Goal: Information Seeking & Learning: Learn about a topic

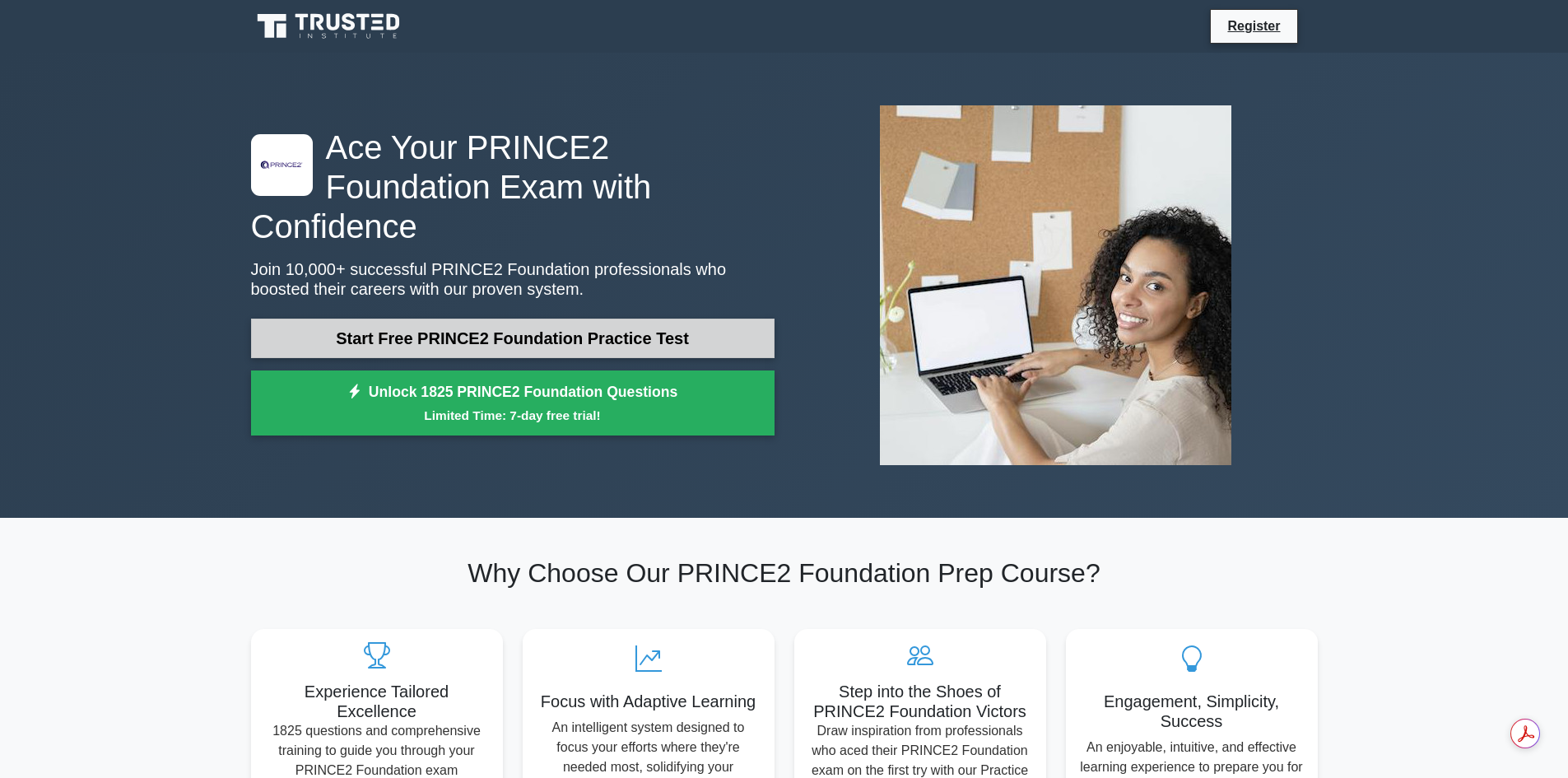
click at [689, 320] on link "Start Free PRINCE2 Foundation Practice Test" at bounding box center [513, 338] width 523 height 40
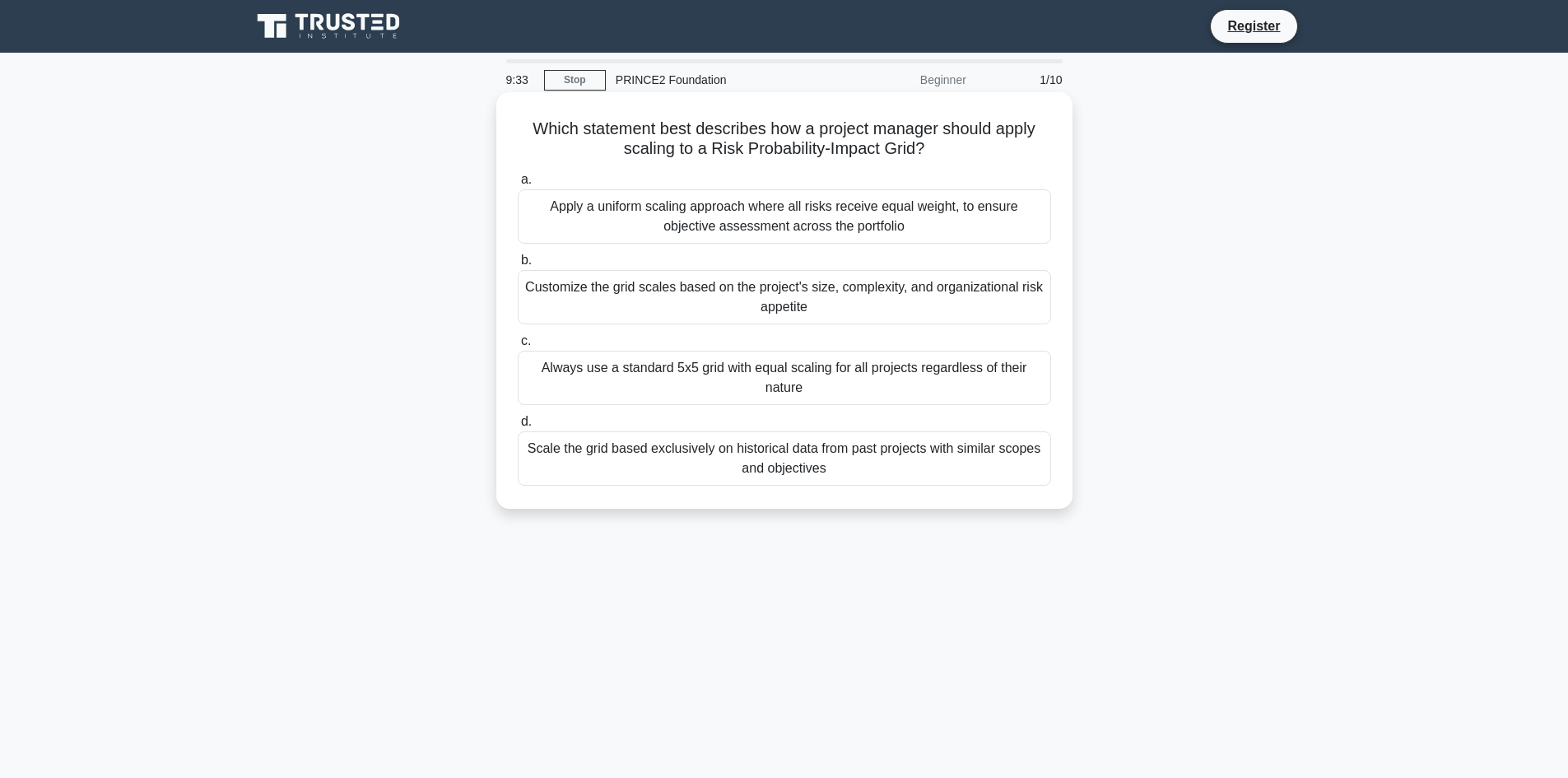
click at [915, 307] on div "Customize the grid scales based on the project's size, complexity, and organiza…" at bounding box center [784, 296] width 533 height 54
click at [518, 266] on input "b. Customize the grid scales based on the project's size, complexity, and organ…" at bounding box center [518, 261] width 0 height 11
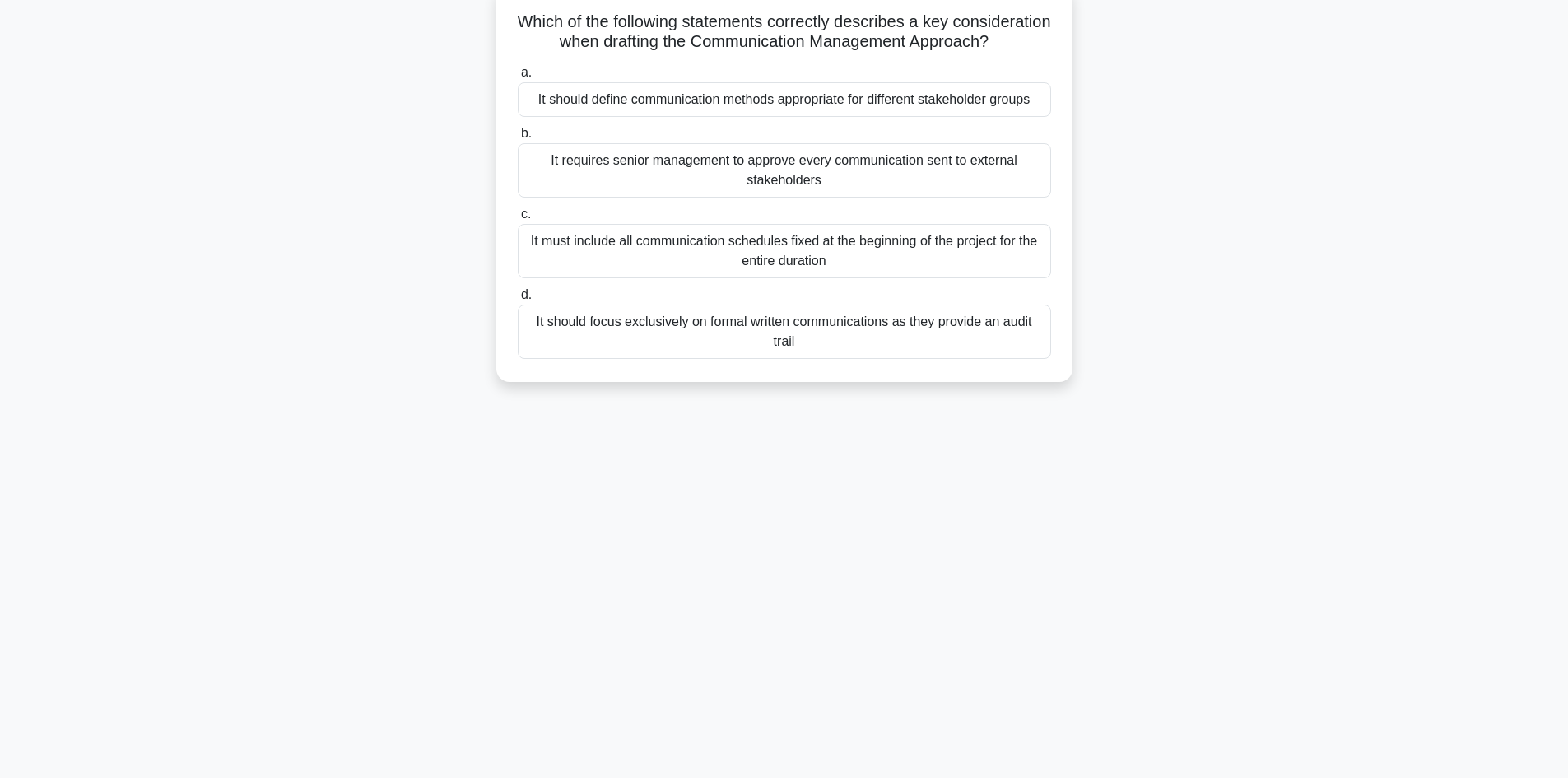
scroll to position [29, 0]
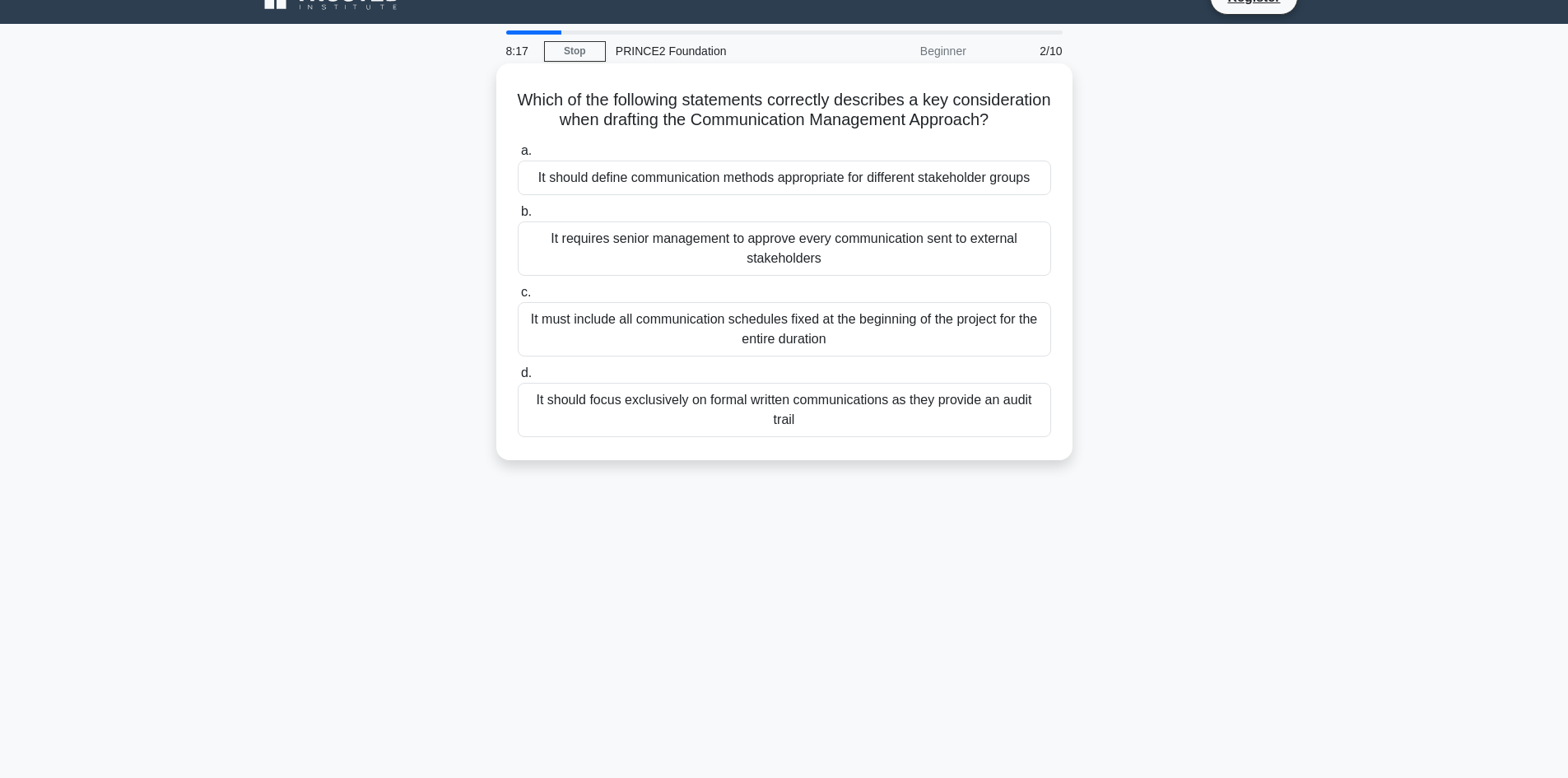
click at [875, 195] on div "It should define communication methods appropriate for different stakeholder gr…" at bounding box center [784, 178] width 533 height 34
click at [518, 156] on input "a. It should define communication methods appropriate for different stakeholder…" at bounding box center [518, 151] width 0 height 11
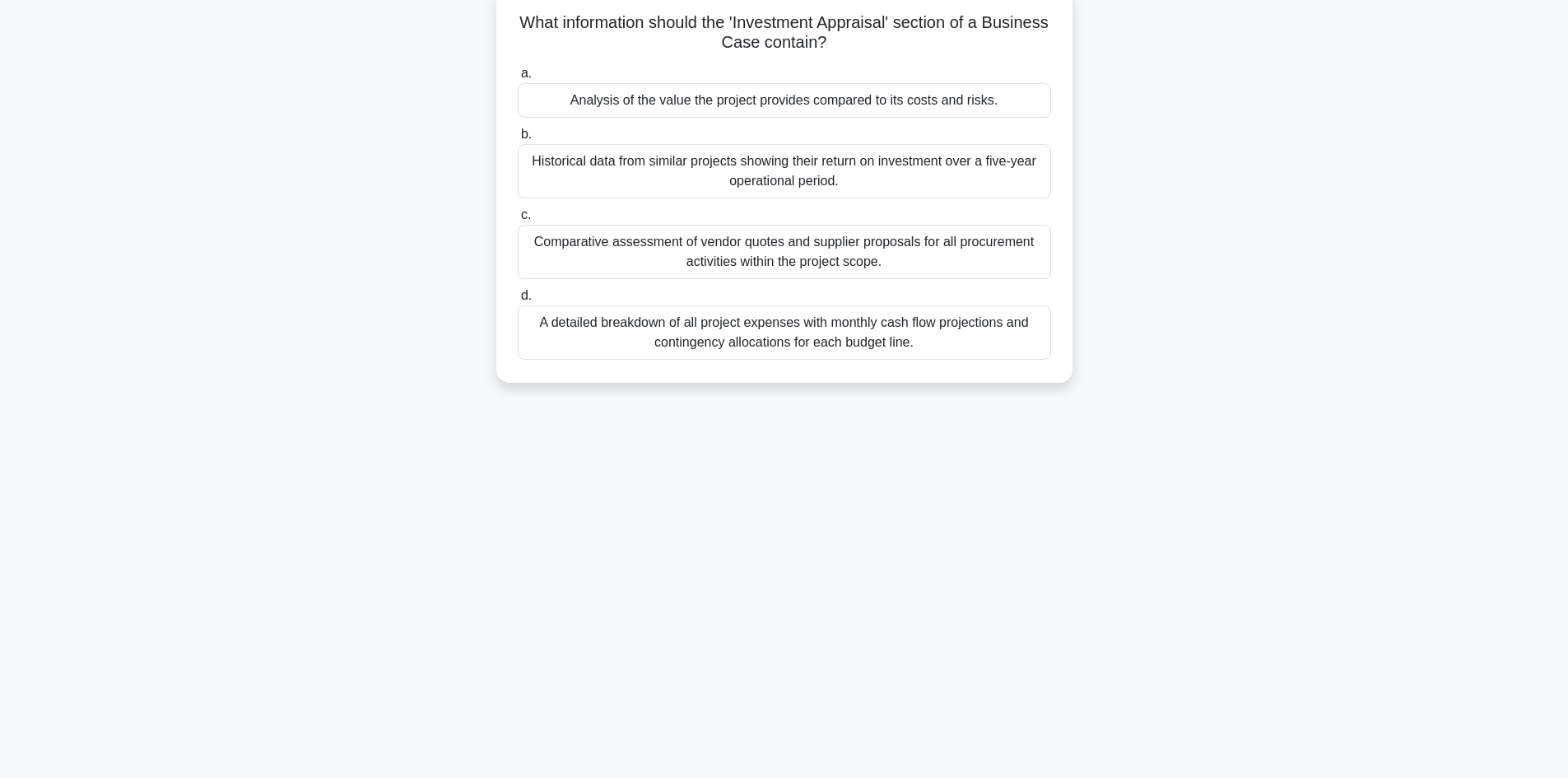
scroll to position [0, 0]
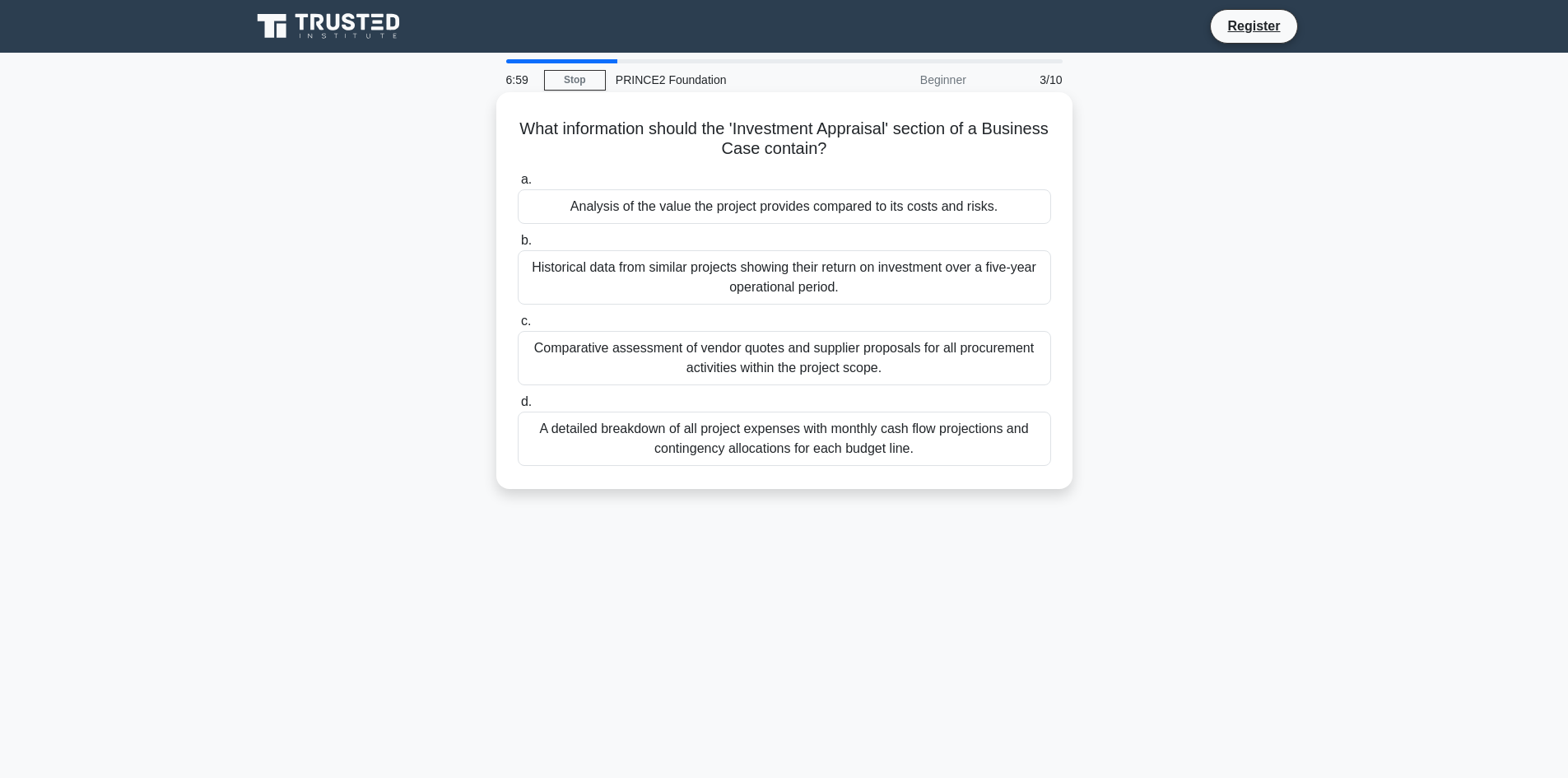
click at [660, 203] on div "Analysis of the value the project provides compared to its costs and risks." at bounding box center [784, 206] width 533 height 34
click at [518, 185] on input "a. Analysis of the value the project provides compared to its costs and risks." at bounding box center [518, 179] width 0 height 11
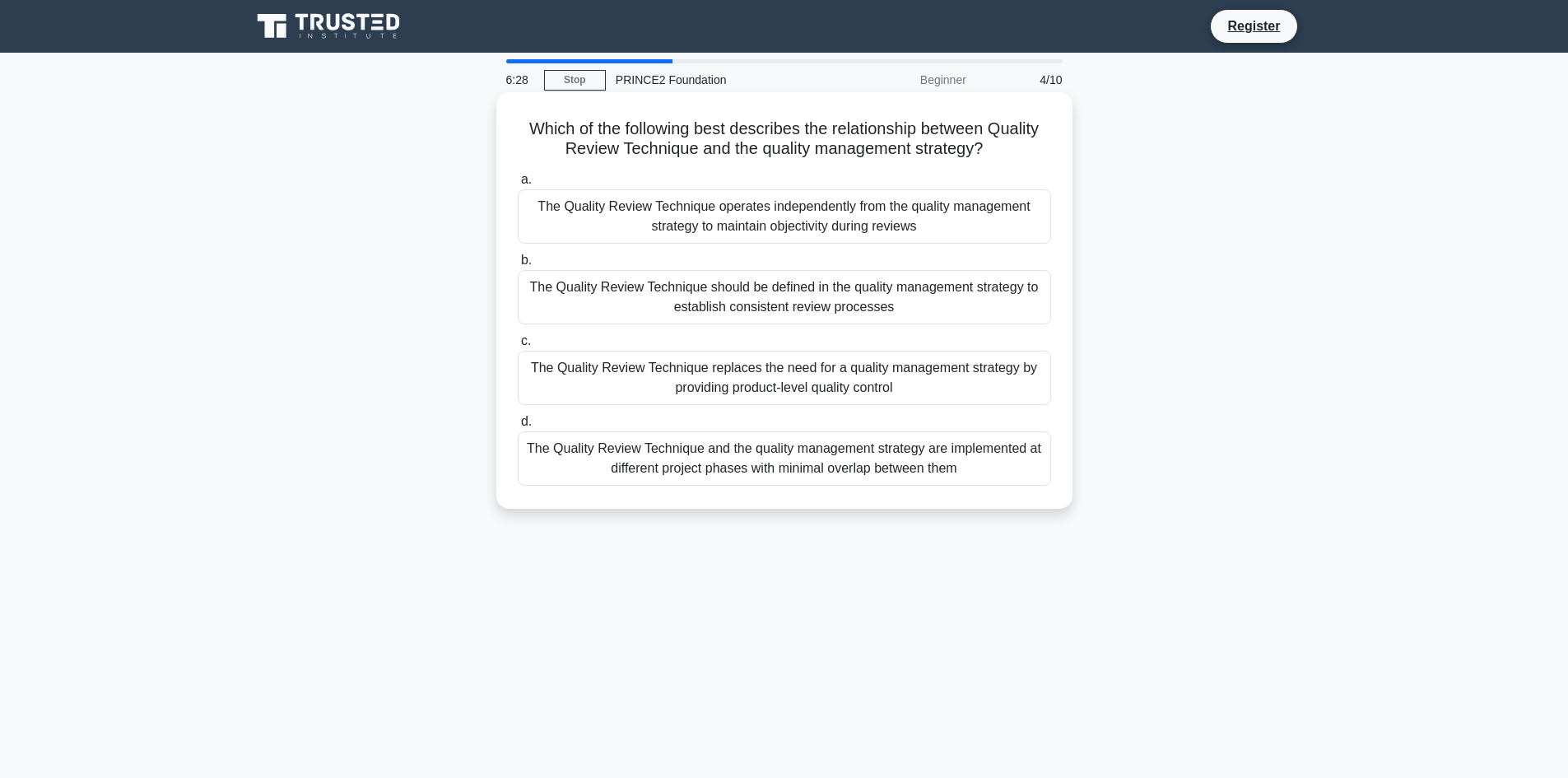
click at [890, 284] on div "The Quality Review Technique should be defined in the quality management strate…" at bounding box center [784, 296] width 533 height 54
click at [518, 266] on input "b. The Quality Review Technique should be defined in the quality management str…" at bounding box center [518, 261] width 0 height 11
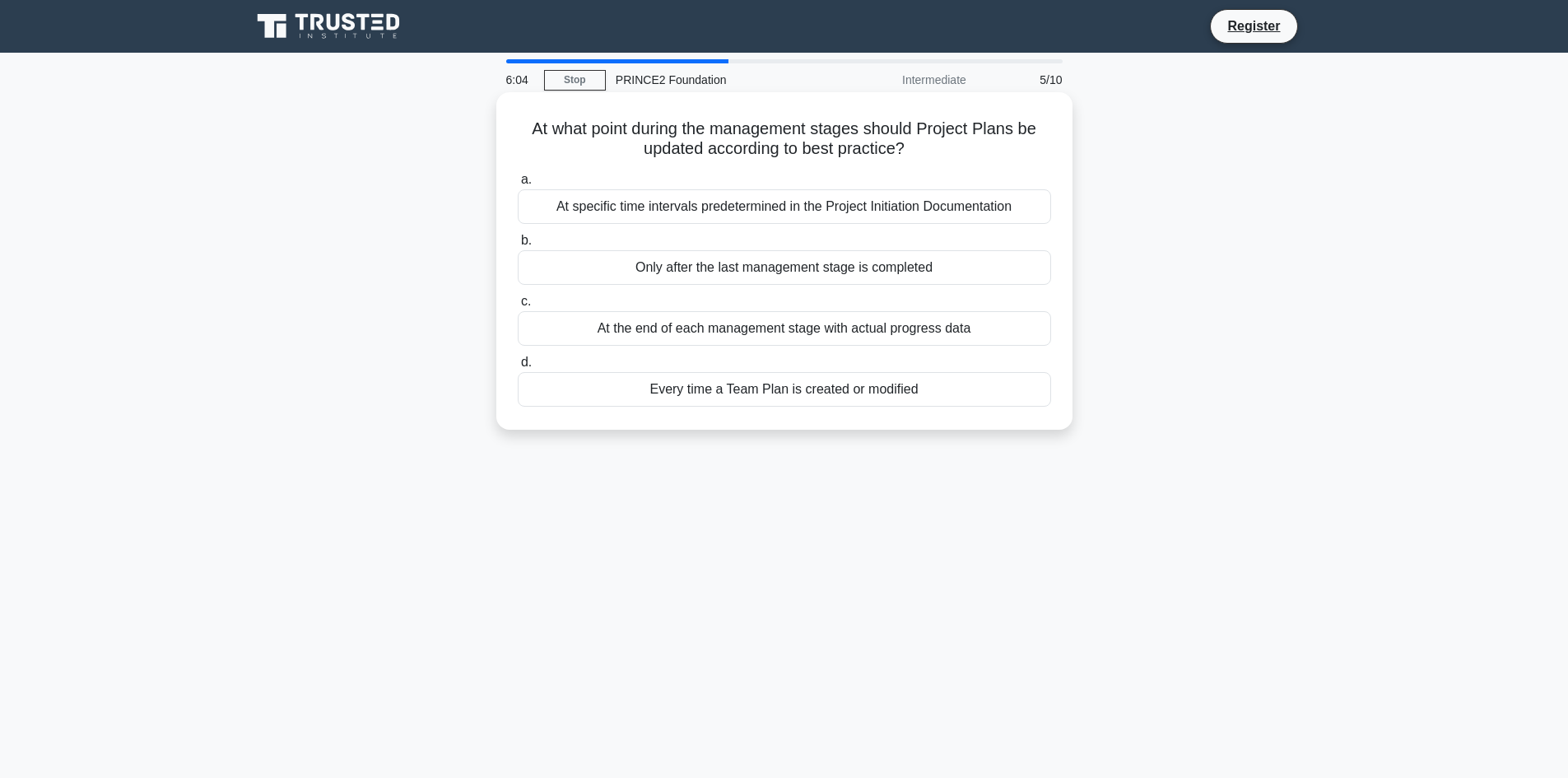
click at [933, 387] on div "Every time a Team Plan is created or modified" at bounding box center [784, 389] width 533 height 34
click at [518, 368] on input "d. Every time a Team Plan is created or modified" at bounding box center [518, 362] width 0 height 11
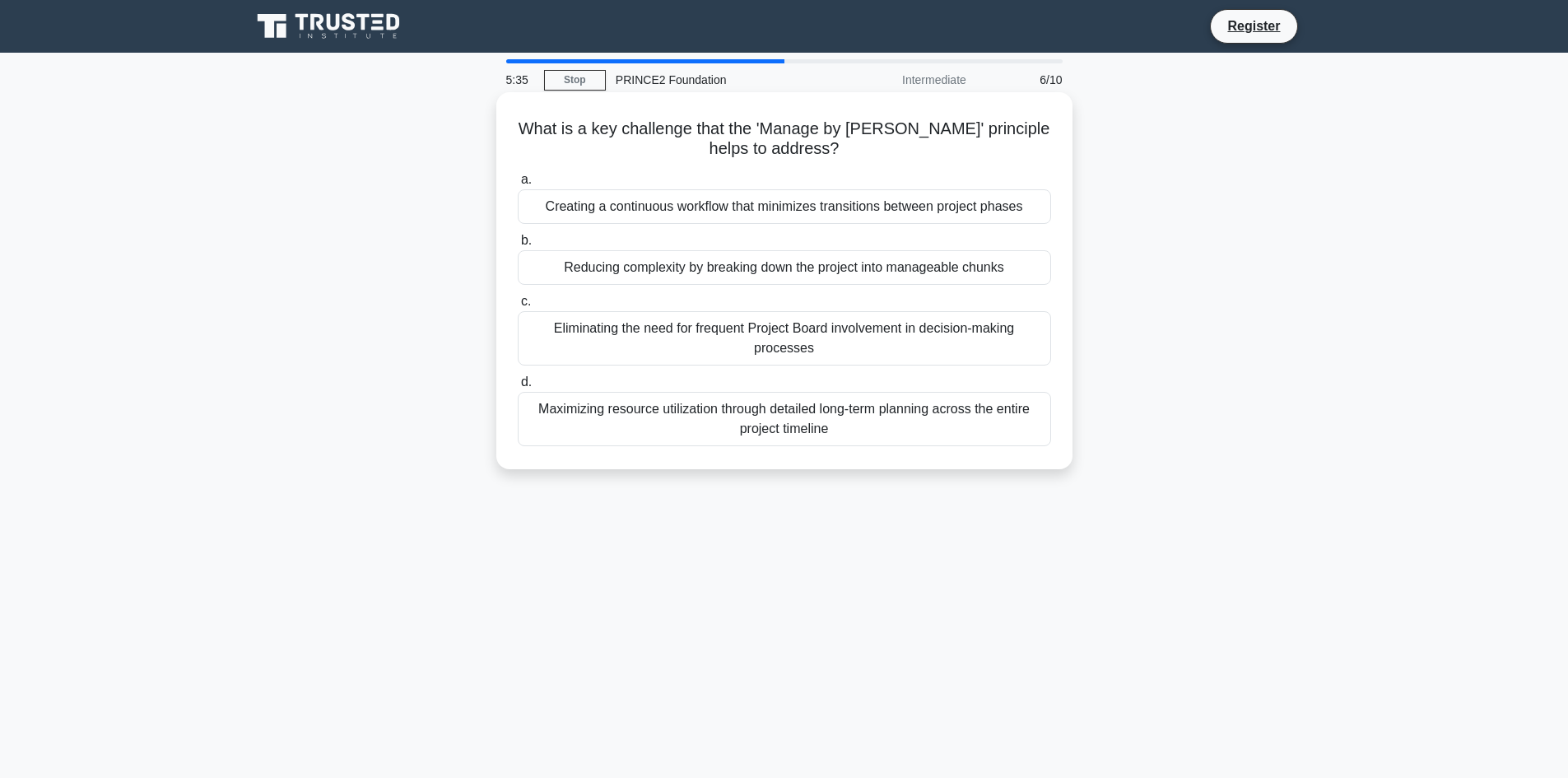
click at [656, 271] on div "Reducing complexity by breaking down the project into manageable chunks" at bounding box center [784, 267] width 533 height 34
click at [518, 246] on input "b. Reducing complexity by breaking down the project into manageable chunks" at bounding box center [518, 240] width 0 height 11
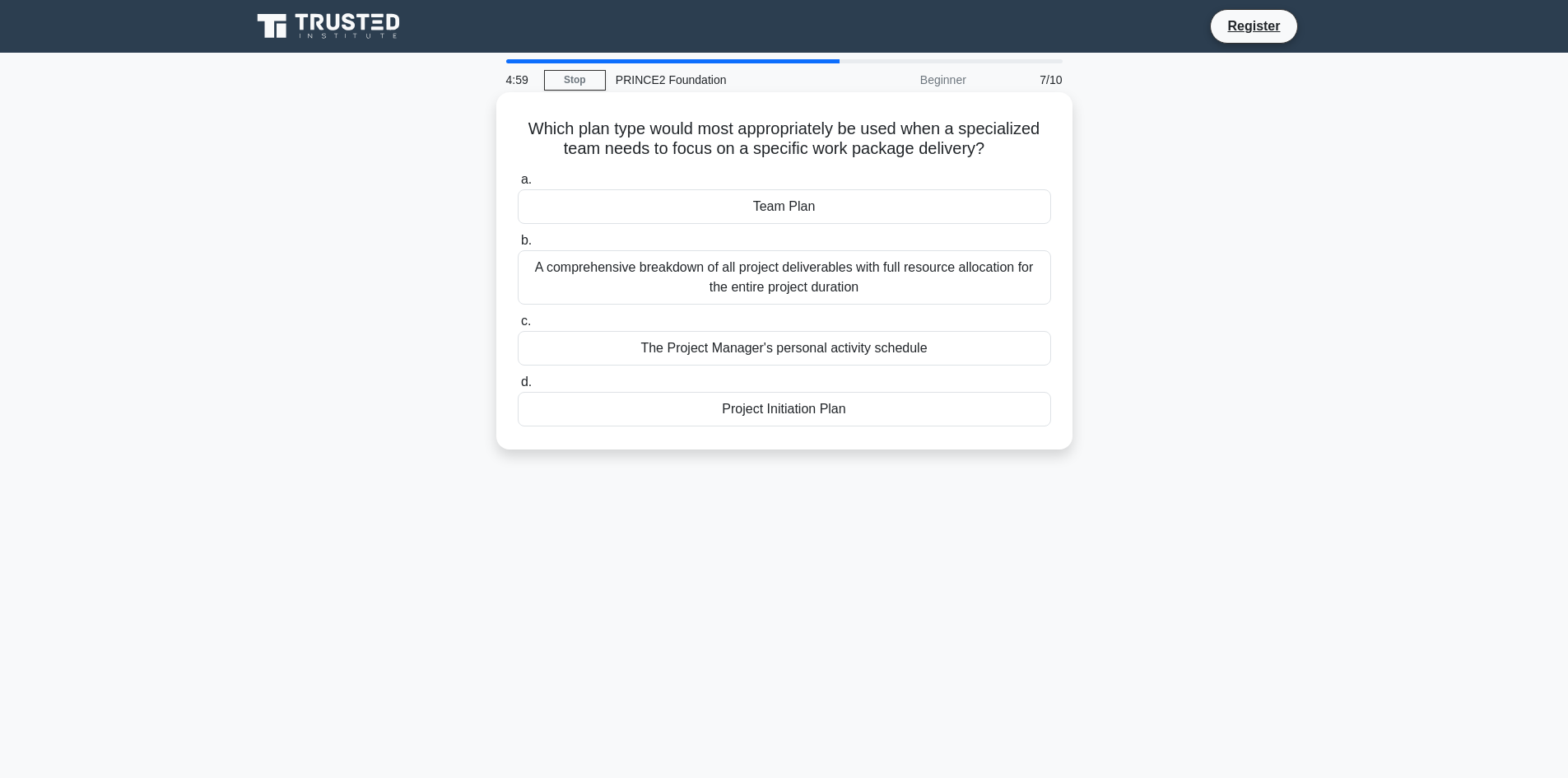
click at [816, 209] on div "Team Plan" at bounding box center [784, 206] width 533 height 34
click at [518, 185] on input "a. Team Plan" at bounding box center [518, 179] width 0 height 11
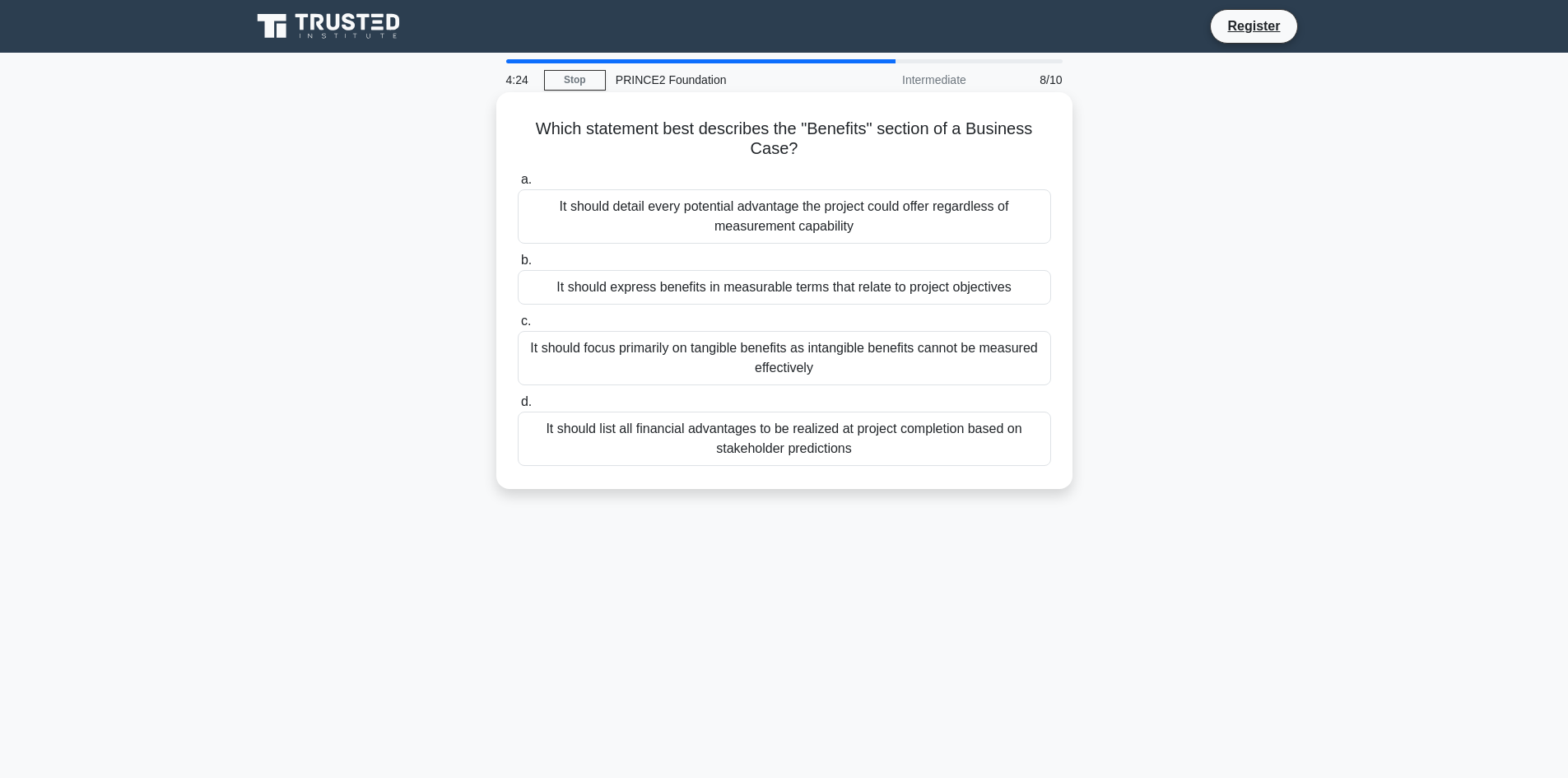
click at [819, 284] on div "It should express benefits in measurable terms that relate to project objectives" at bounding box center [784, 286] width 533 height 34
click at [518, 266] on input "b. It should express benefits in measurable terms that relate to project object…" at bounding box center [518, 261] width 0 height 11
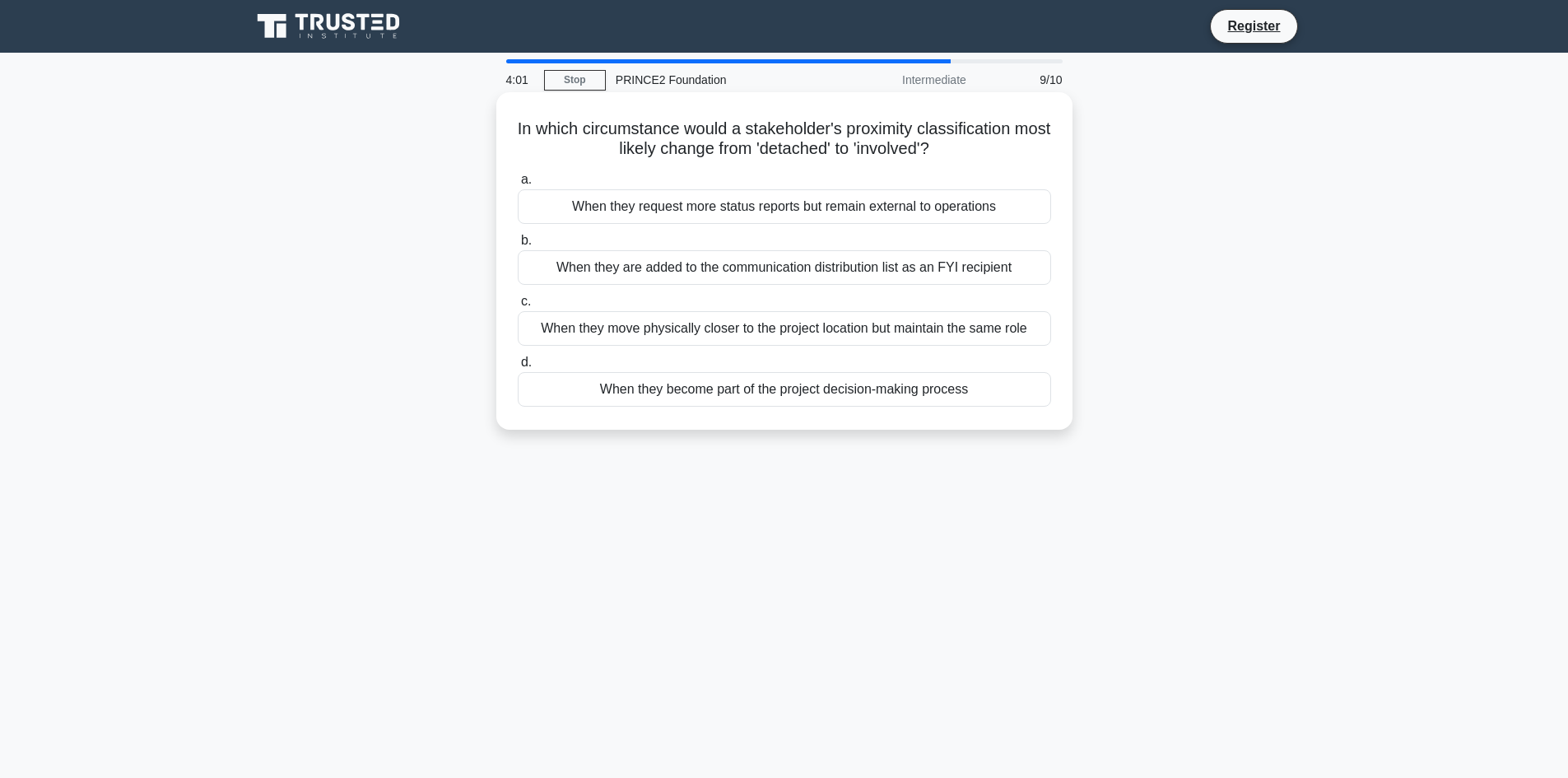
click at [747, 395] on div "When they become part of the project decision-making process" at bounding box center [784, 389] width 533 height 34
click at [518, 368] on input "d. When they become part of the project decision-making process" at bounding box center [518, 362] width 0 height 11
click at [710, 211] on div "Ensuring that products from the current stage are complete and approved" at bounding box center [784, 206] width 533 height 34
click at [518, 185] on input "a. Ensuring that products from the current stage are complete and approved" at bounding box center [518, 179] width 0 height 11
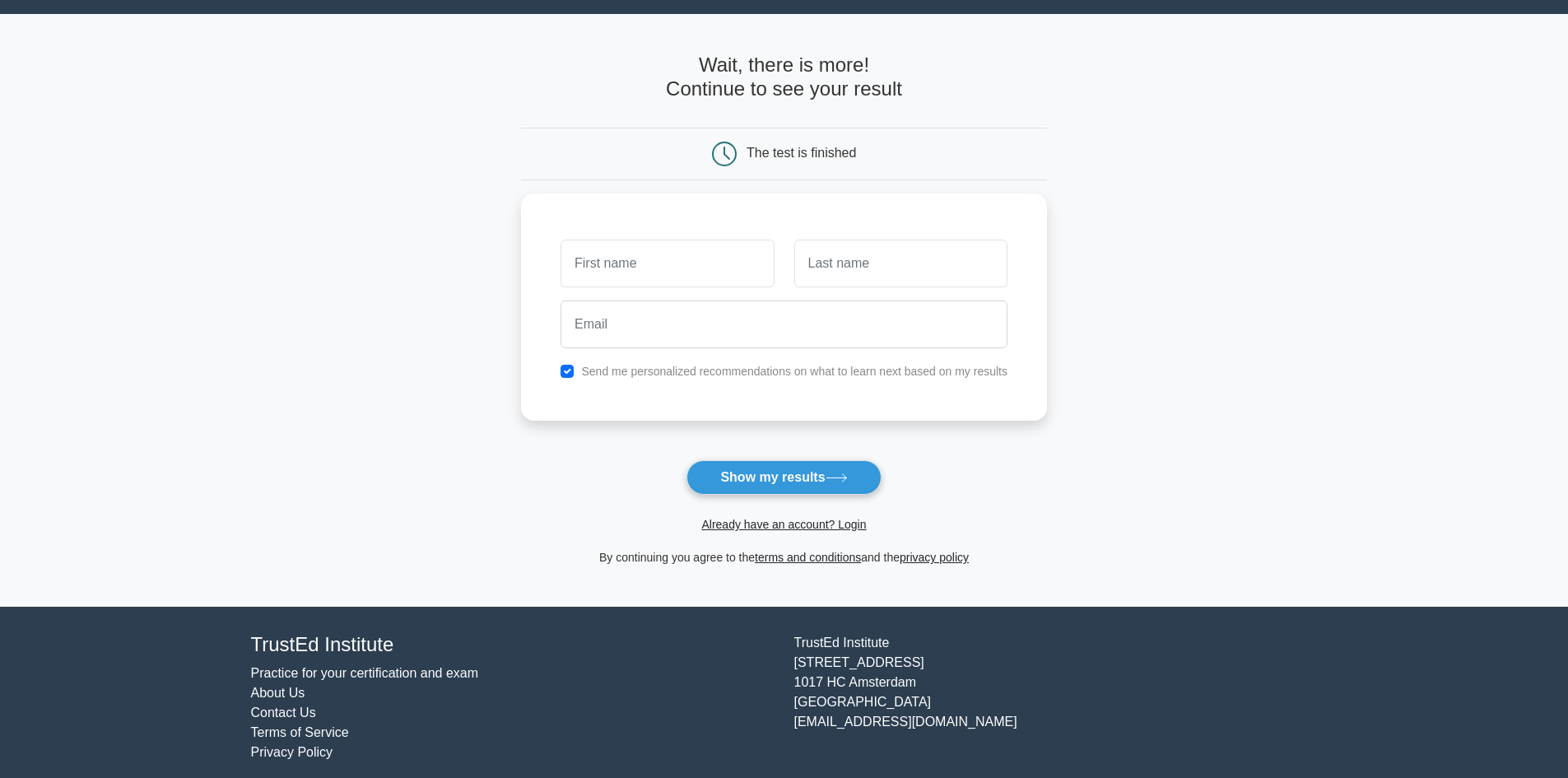
scroll to position [50, 0]
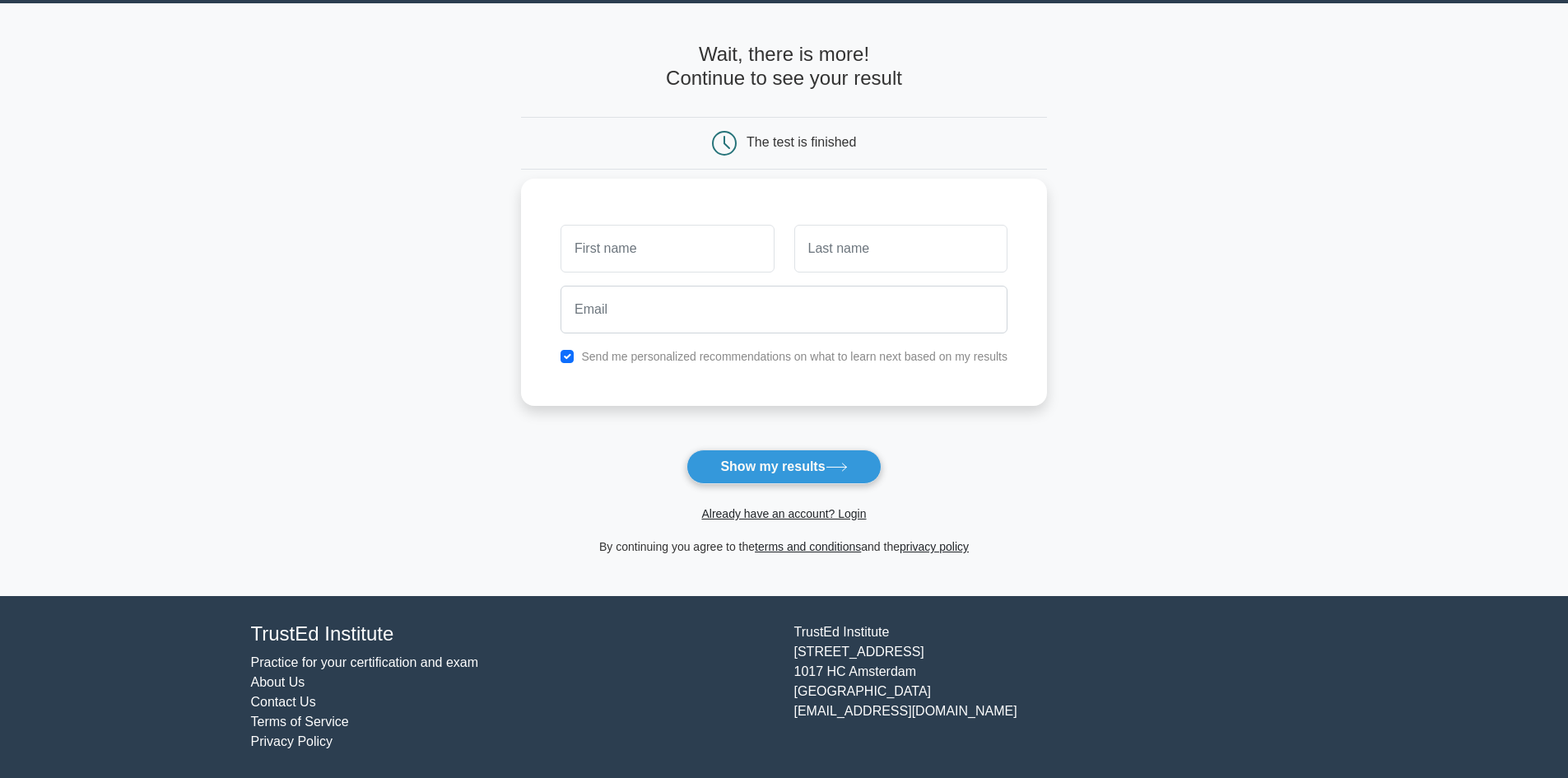
click at [559, 355] on div "Send me personalized recommendations on what to learn next based on my results" at bounding box center [784, 356] width 467 height 19
click at [573, 358] on input "checkbox" at bounding box center [567, 356] width 13 height 13
checkbox input "false"
click at [643, 262] on input "text" at bounding box center [666, 248] width 213 height 48
type input "Matt"
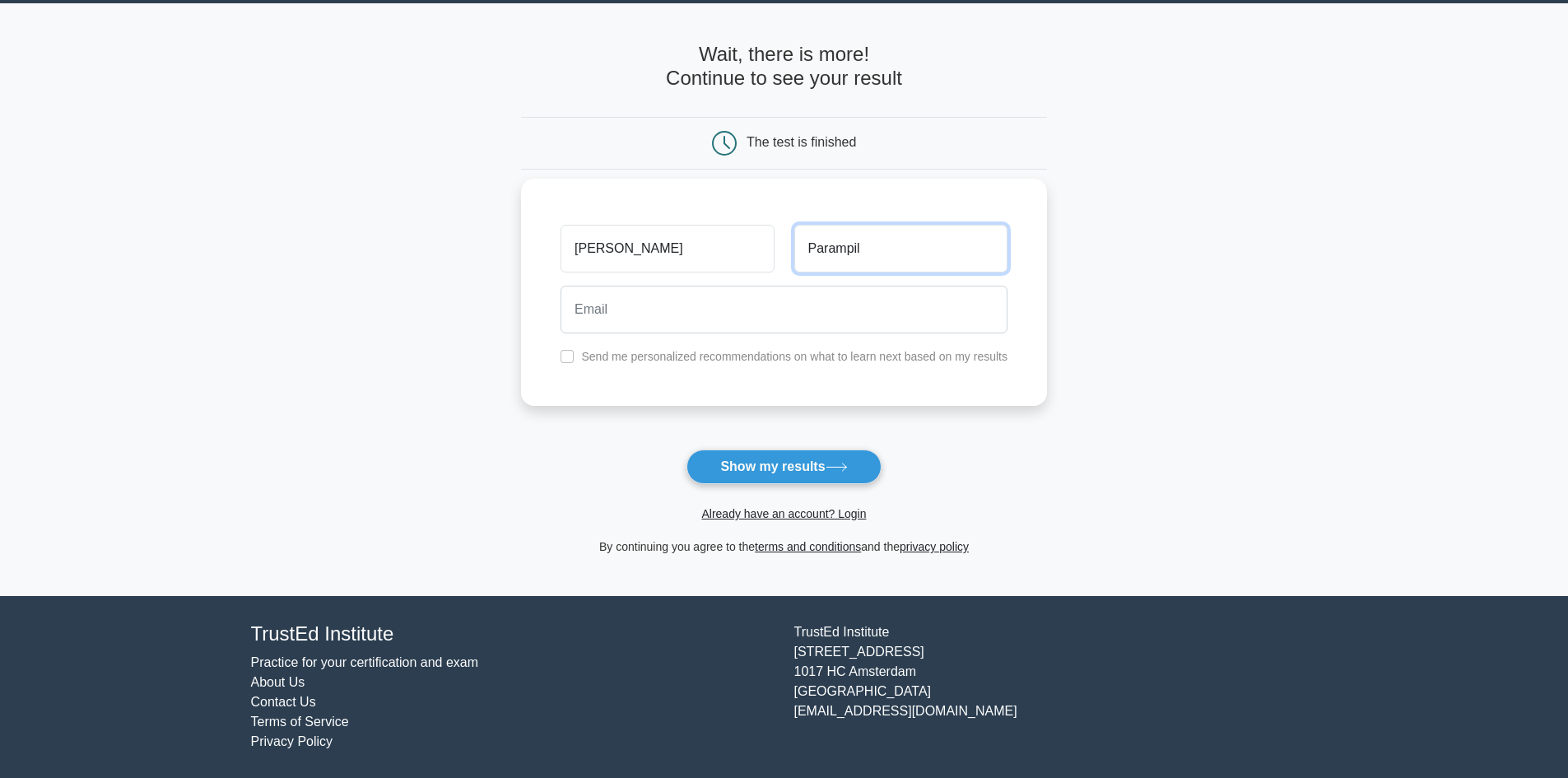
type input "Parampil"
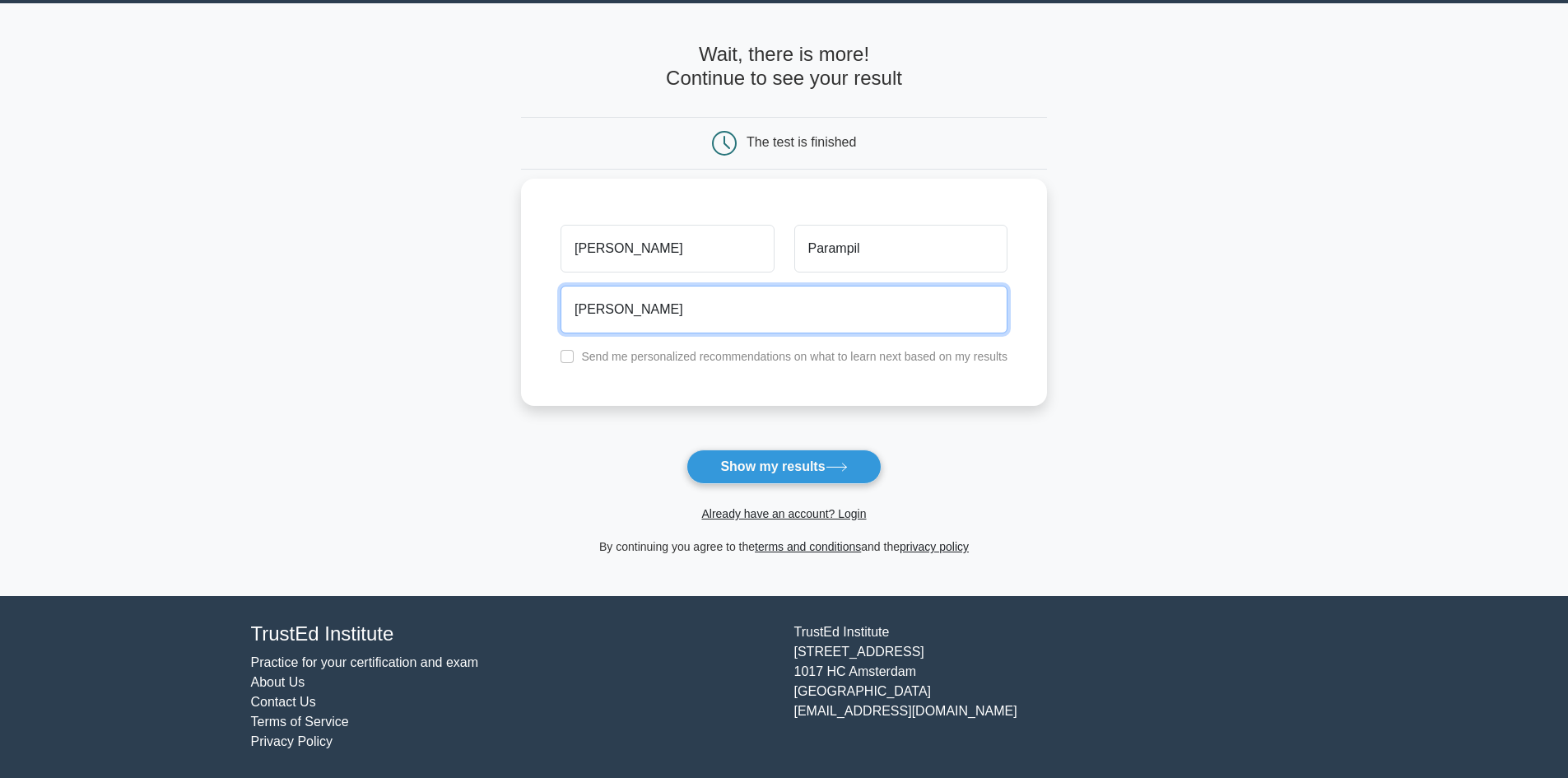
type input "mathews.parampil@2jcp.com"
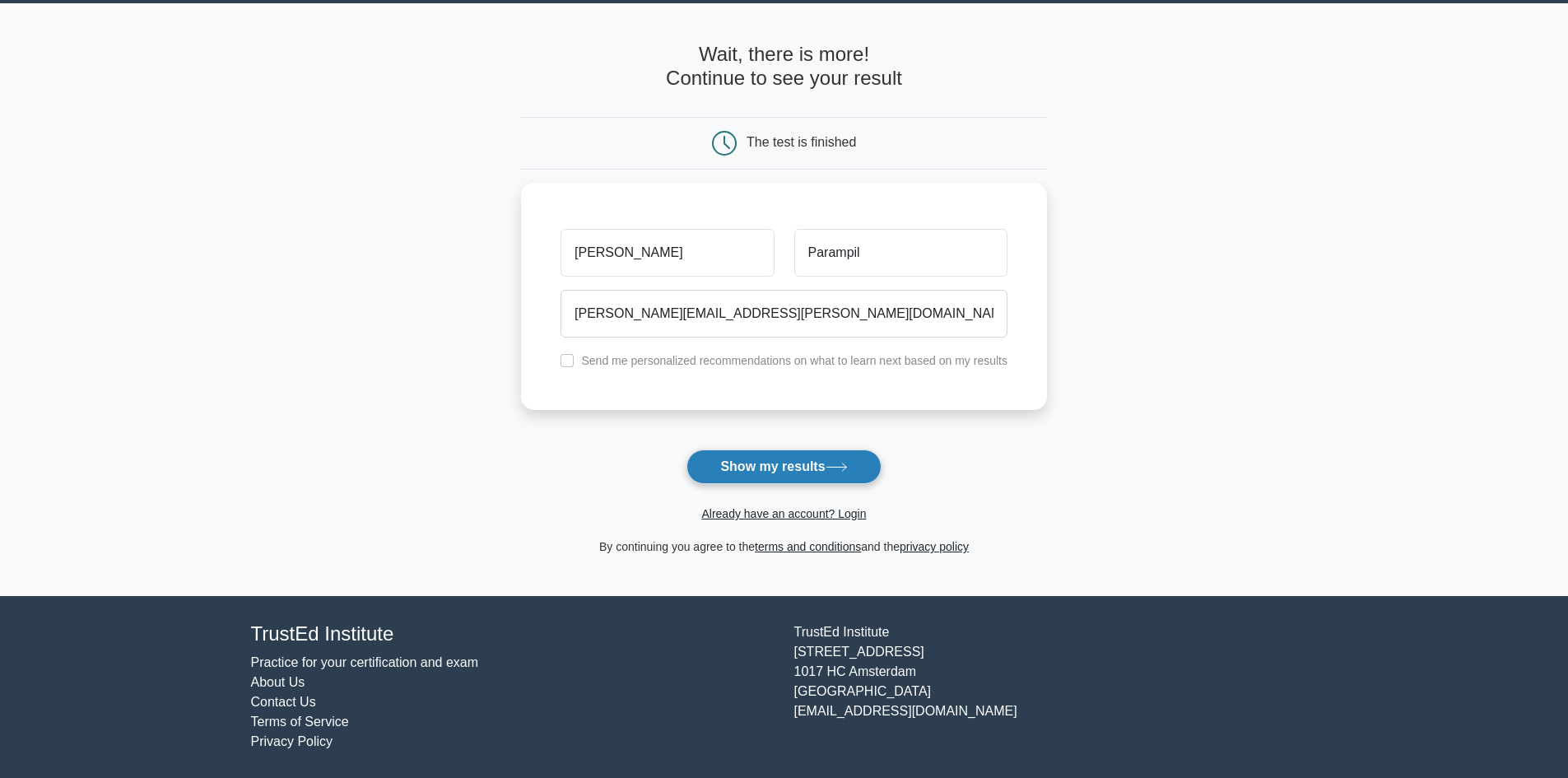
click at [770, 469] on button "Show my results" at bounding box center [784, 466] width 194 height 34
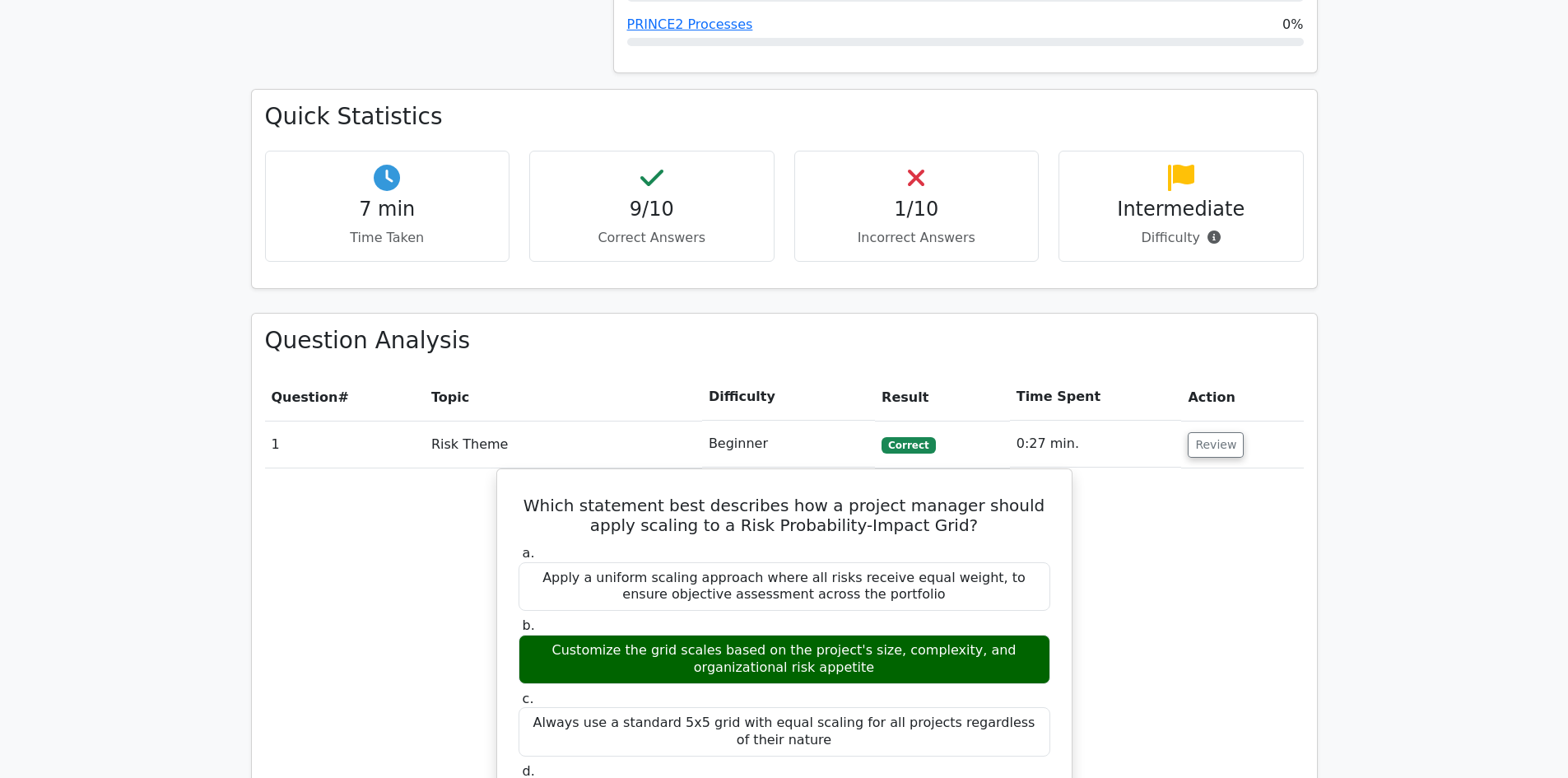
scroll to position [823, 0]
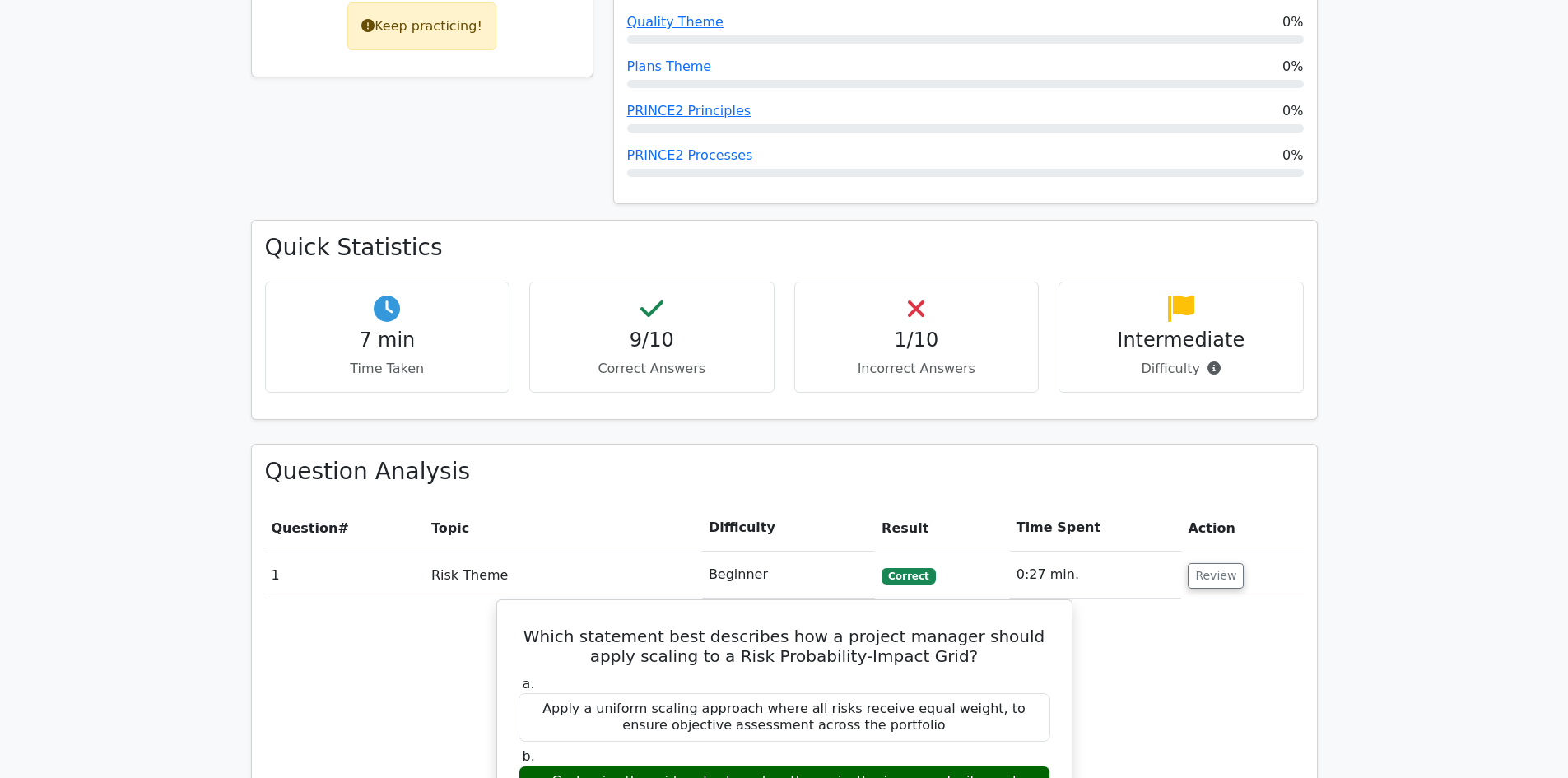
click at [384, 329] on h4 "7 min" at bounding box center [388, 340] width 217 height 24
drag, startPoint x: 704, startPoint y: 332, endPoint x: 938, endPoint y: 332, distance: 234.0
click at [705, 359] on p "Correct Answers" at bounding box center [652, 369] width 217 height 19
click at [925, 359] on p "Incorrect Answers" at bounding box center [917, 369] width 217 height 19
drag, startPoint x: 1084, startPoint y: 316, endPoint x: 1105, endPoint y: 316, distance: 21.0
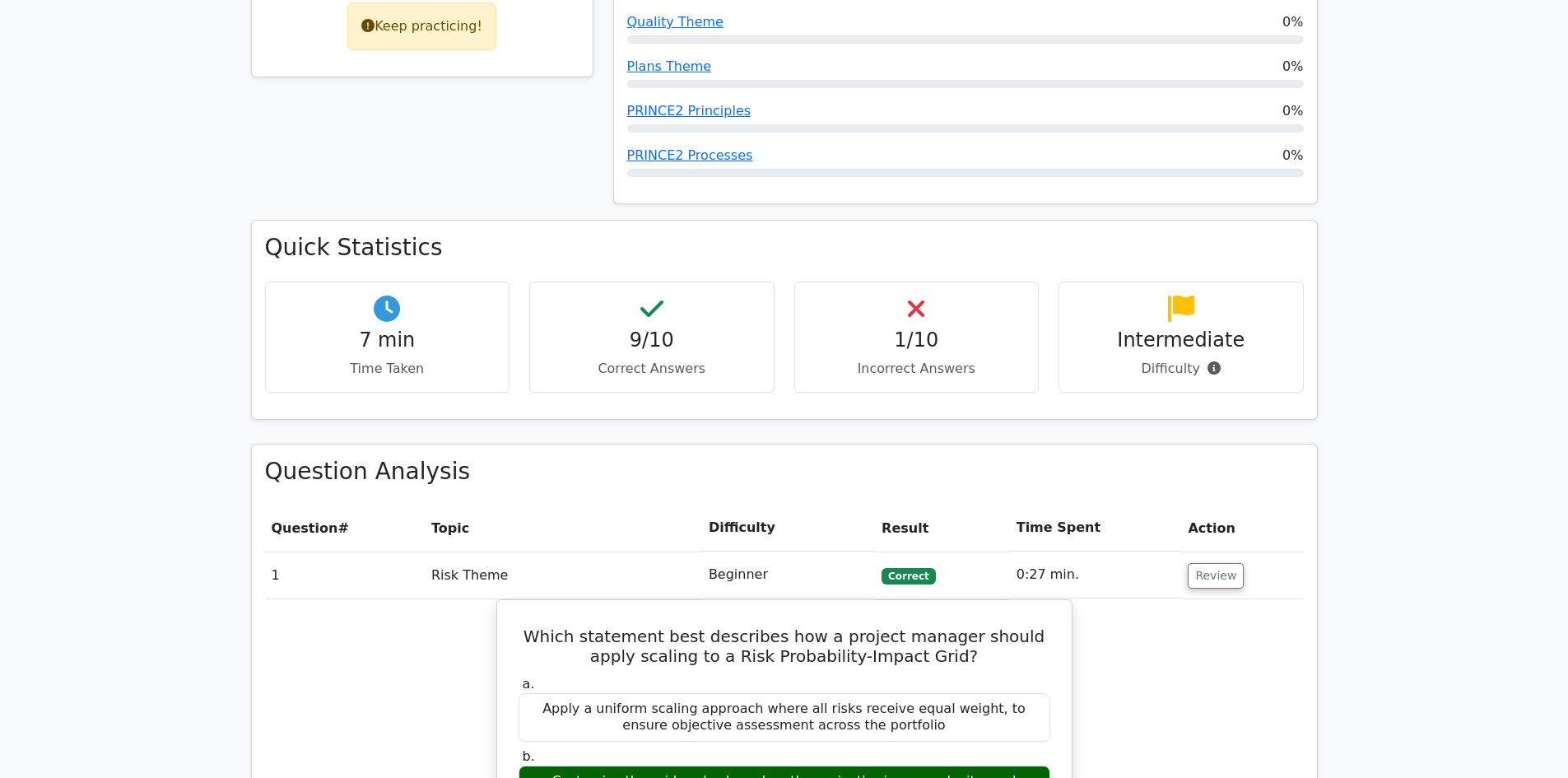
click at [1087, 314] on div "Intermediate Difficulty" at bounding box center [1180, 337] width 245 height 111
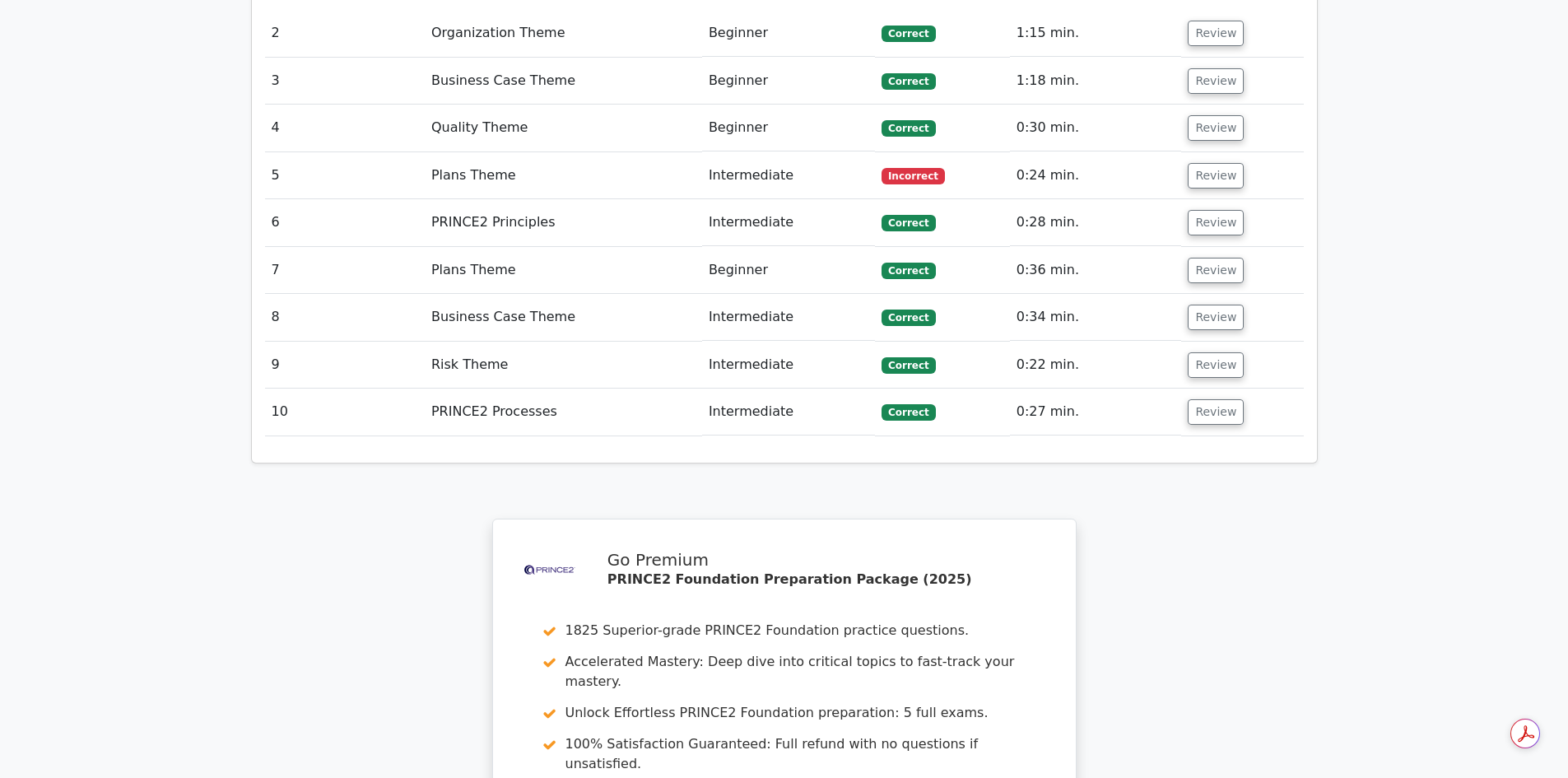
scroll to position [2387, 0]
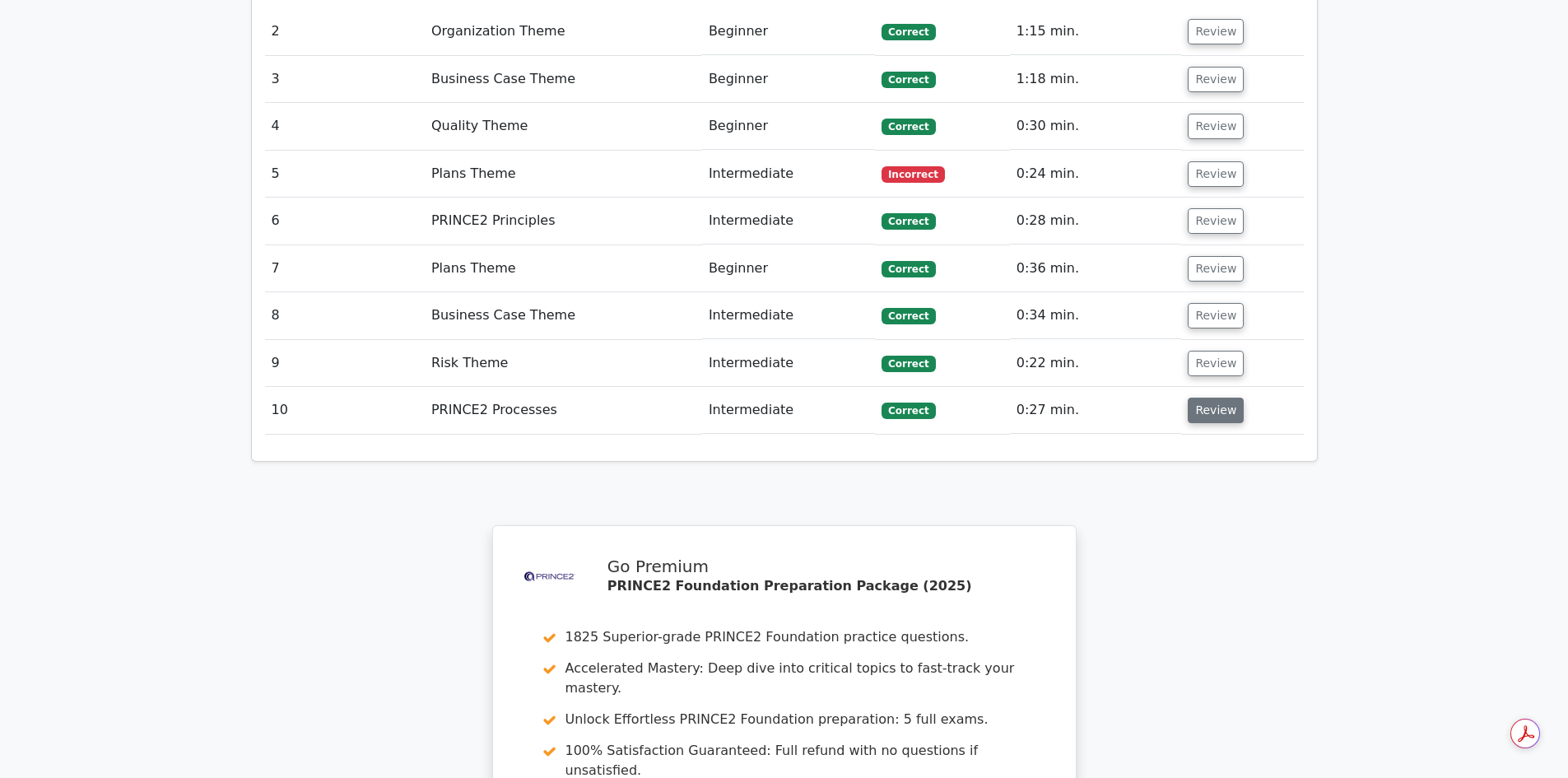
click at [1199, 398] on button "Review" at bounding box center [1215, 410] width 56 height 26
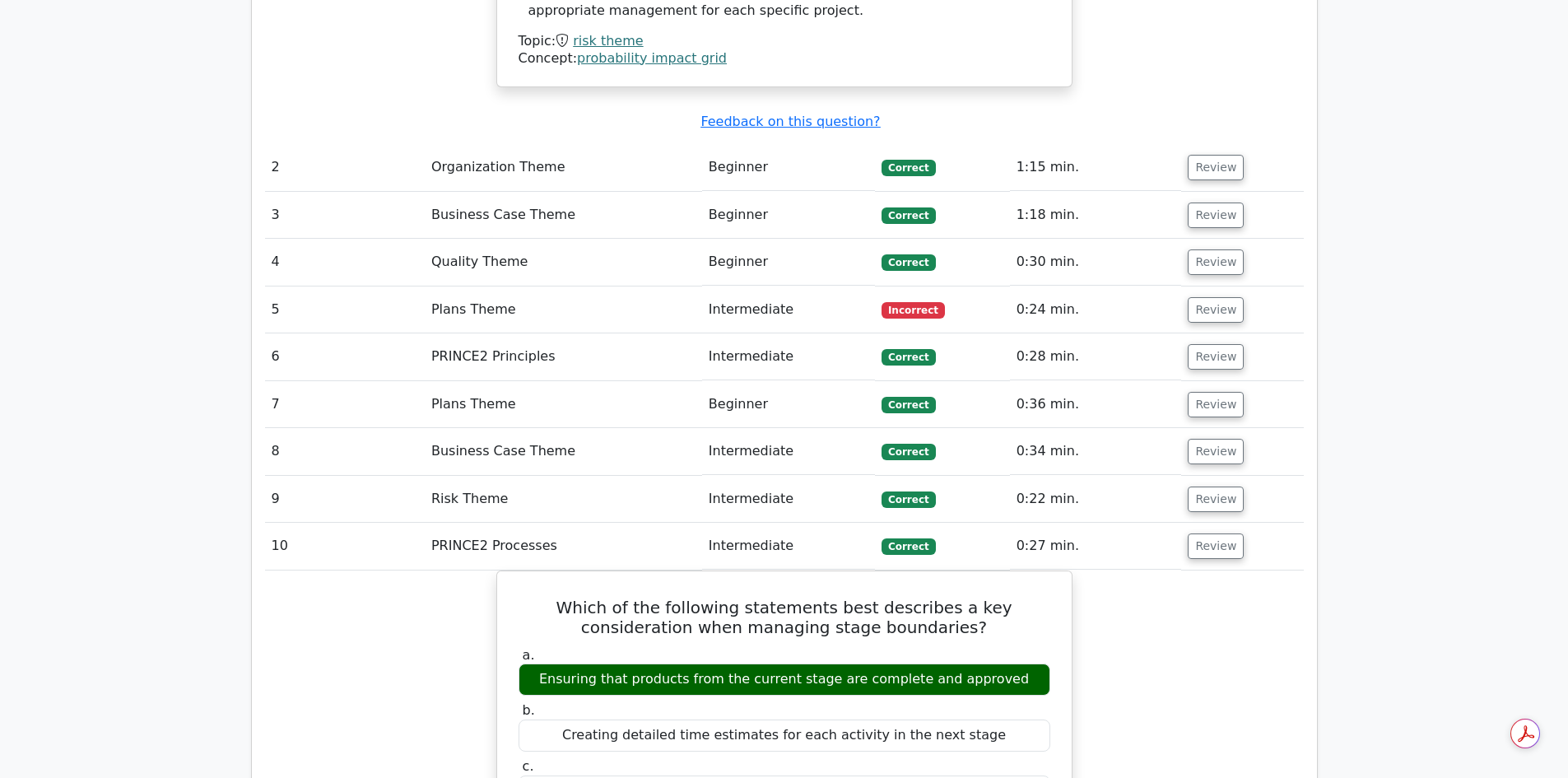
scroll to position [2223, 0]
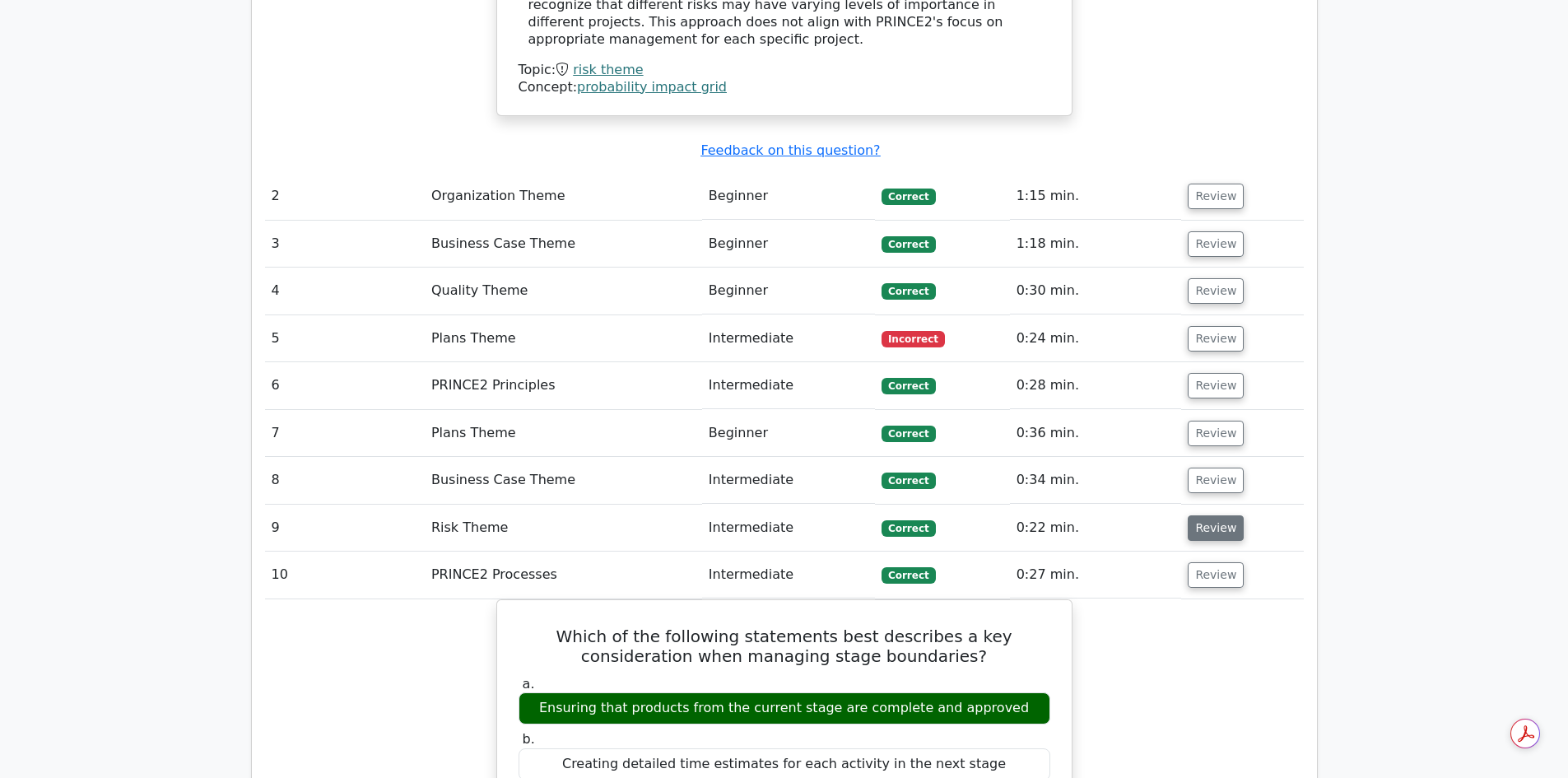
click at [1212, 515] on button "Review" at bounding box center [1215, 528] width 56 height 26
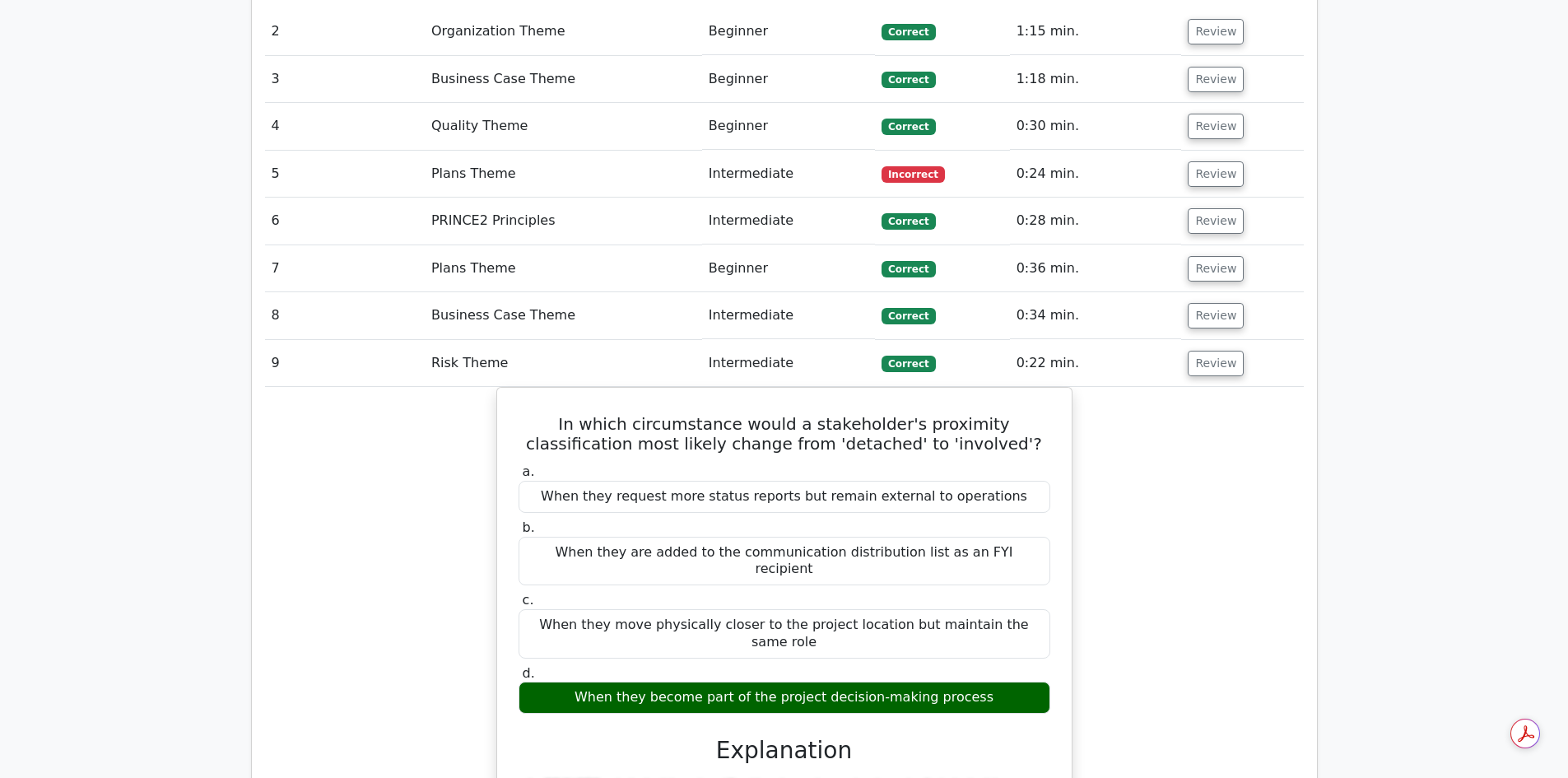
scroll to position [2305, 0]
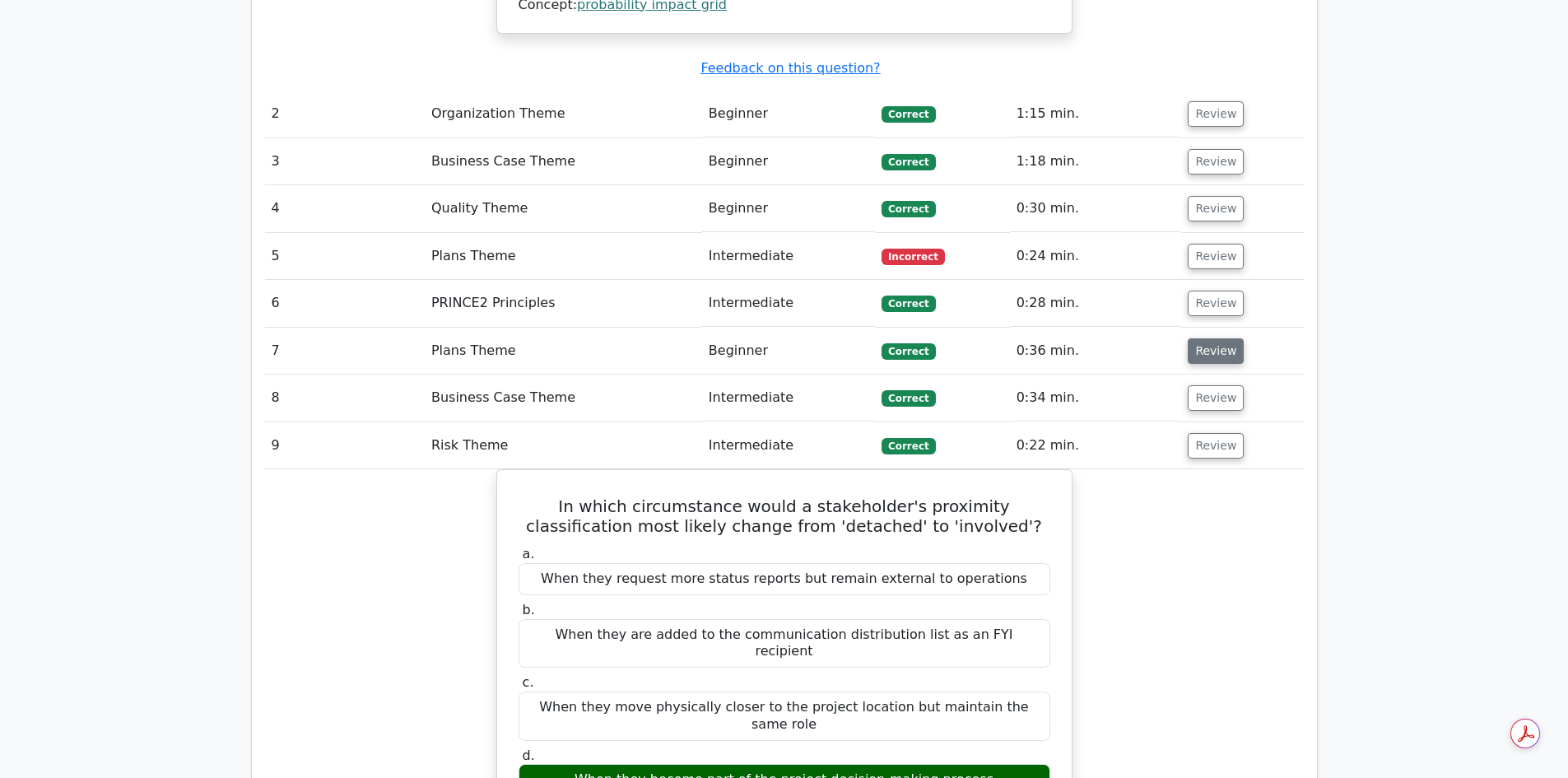
click at [1211, 339] on button "Review" at bounding box center [1215, 351] width 56 height 26
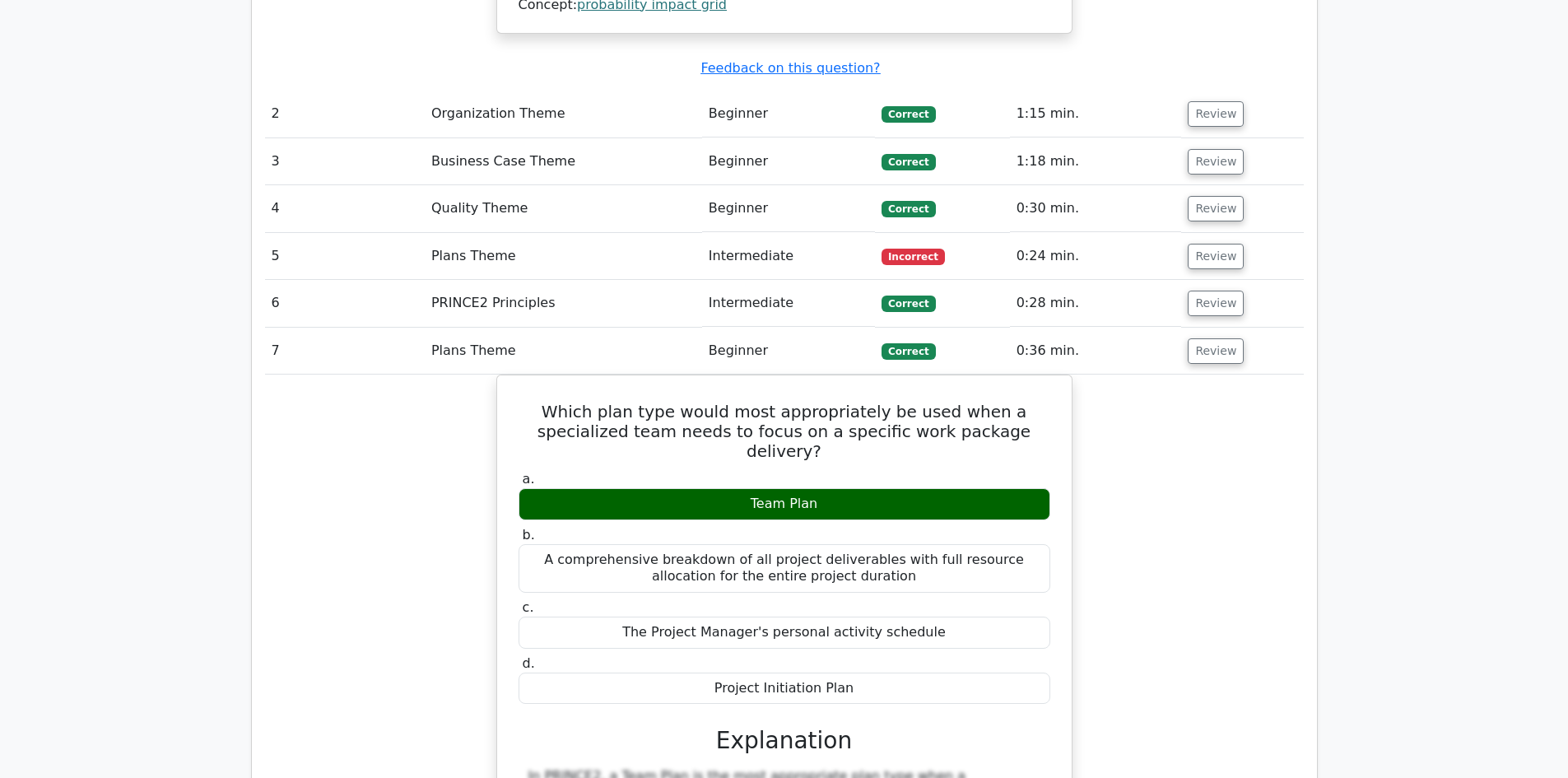
scroll to position [2223, 0]
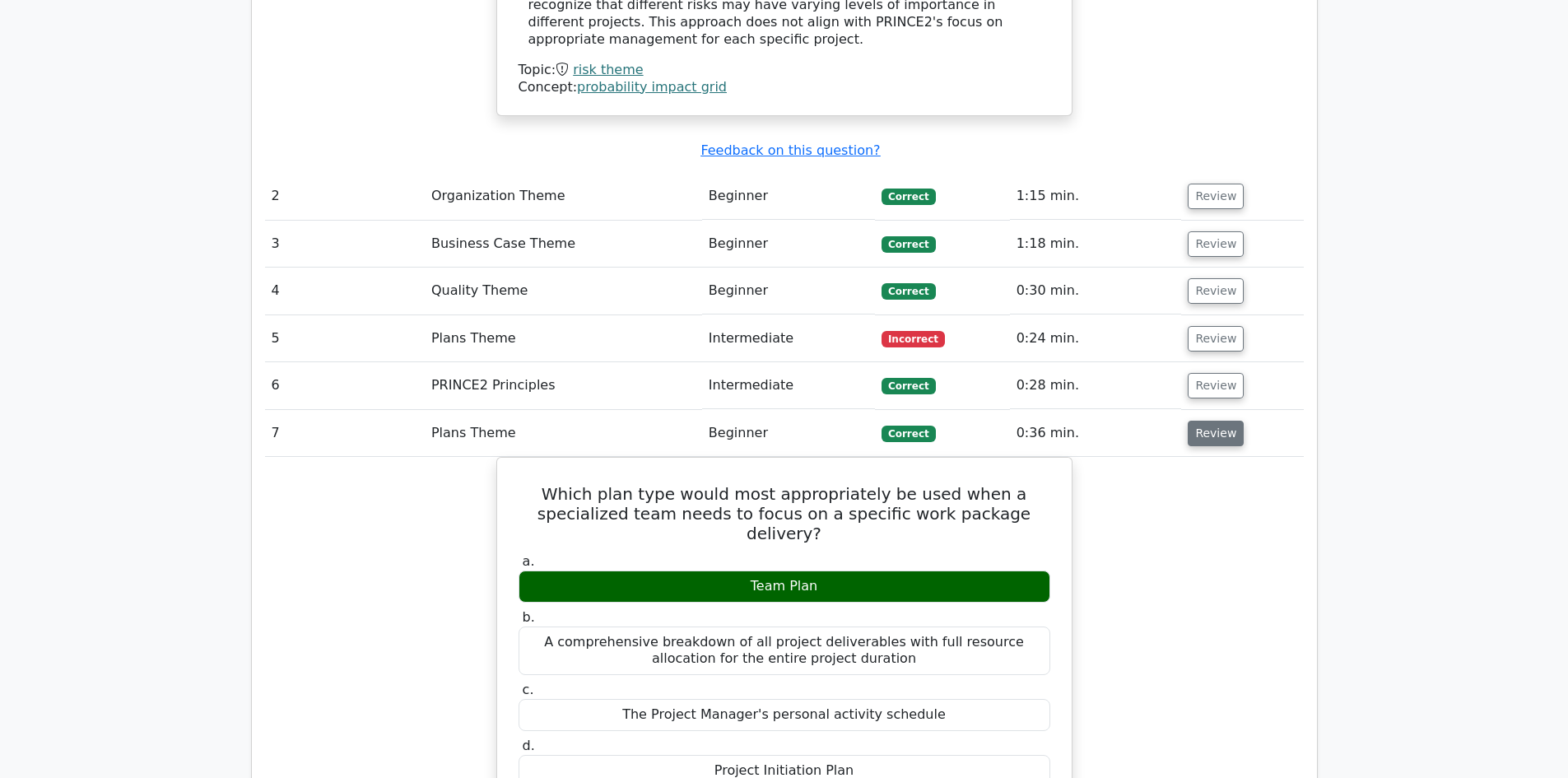
click at [1200, 421] on button "Review" at bounding box center [1215, 433] width 56 height 26
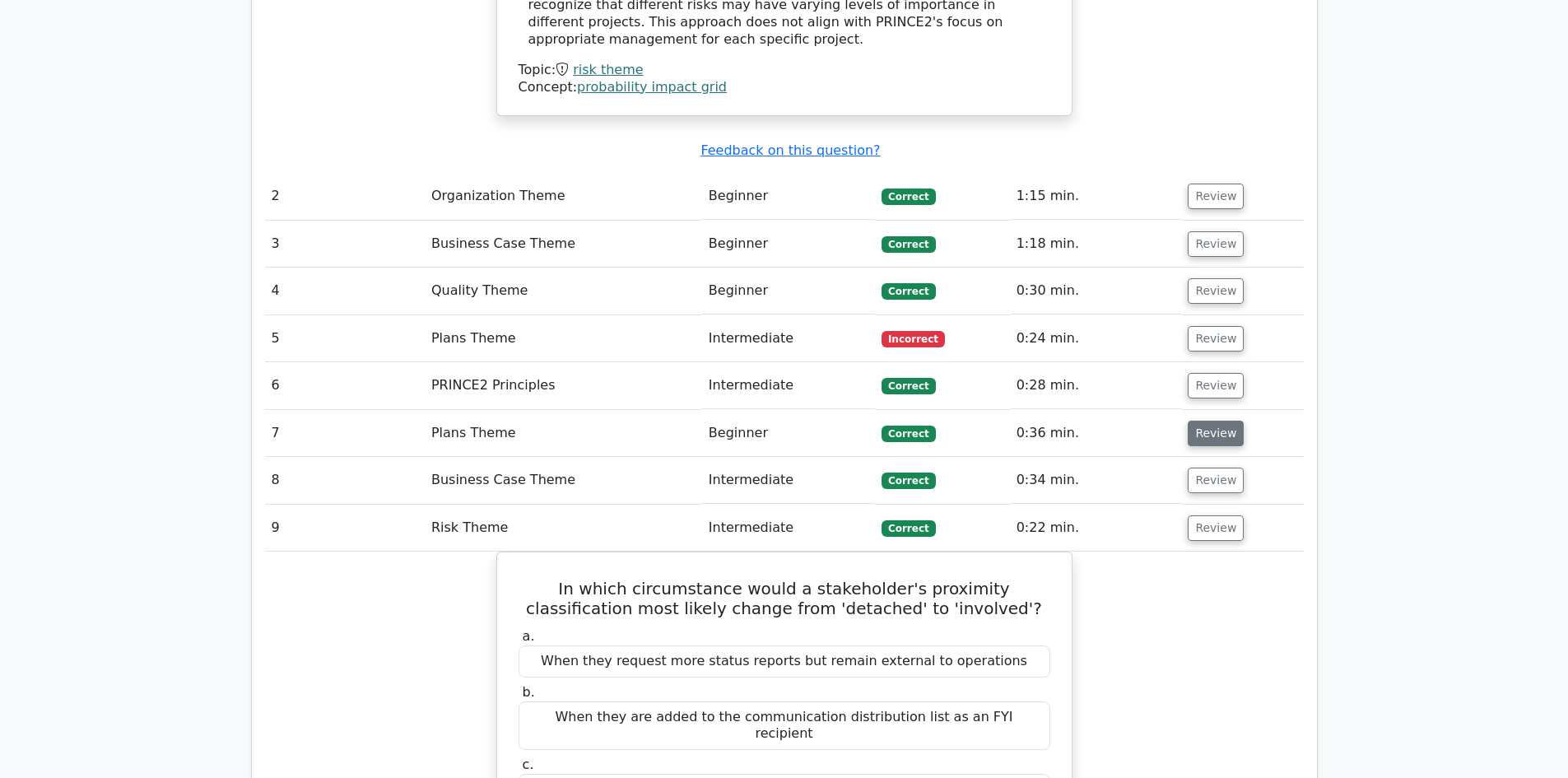
click at [1204, 421] on button "Review" at bounding box center [1215, 433] width 56 height 26
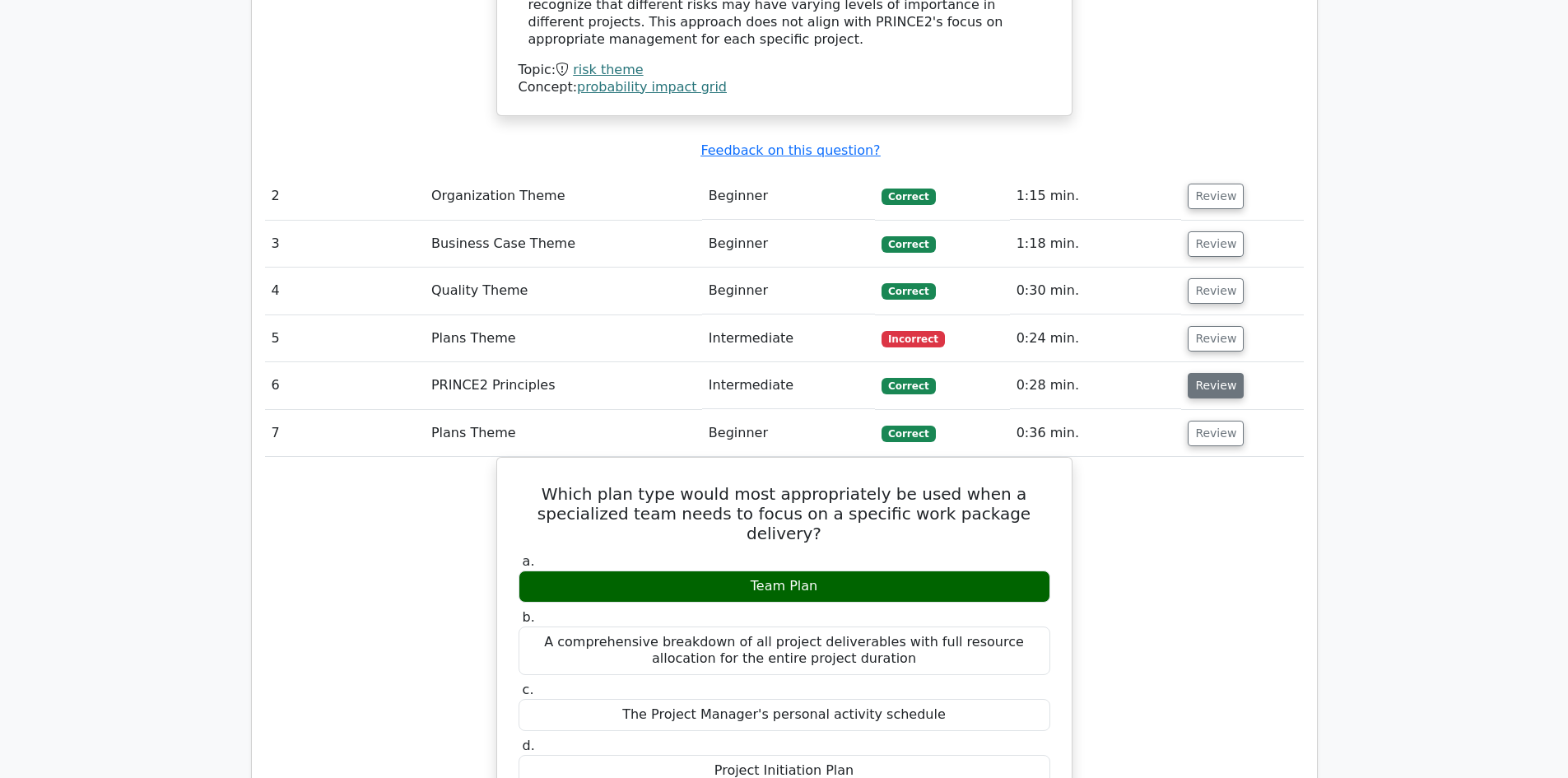
click at [1202, 373] on button "Review" at bounding box center [1215, 385] width 56 height 26
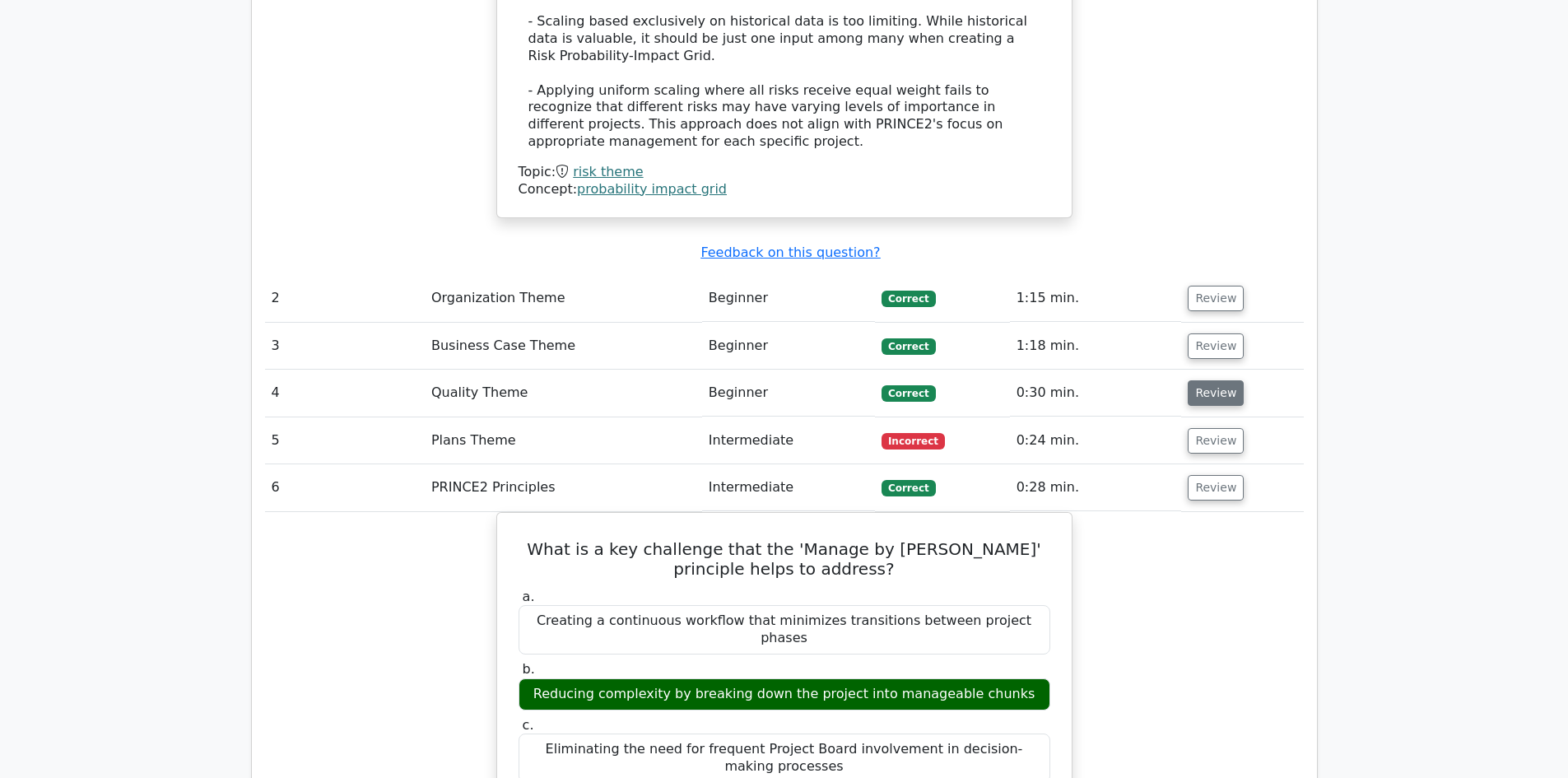
scroll to position [2058, 0]
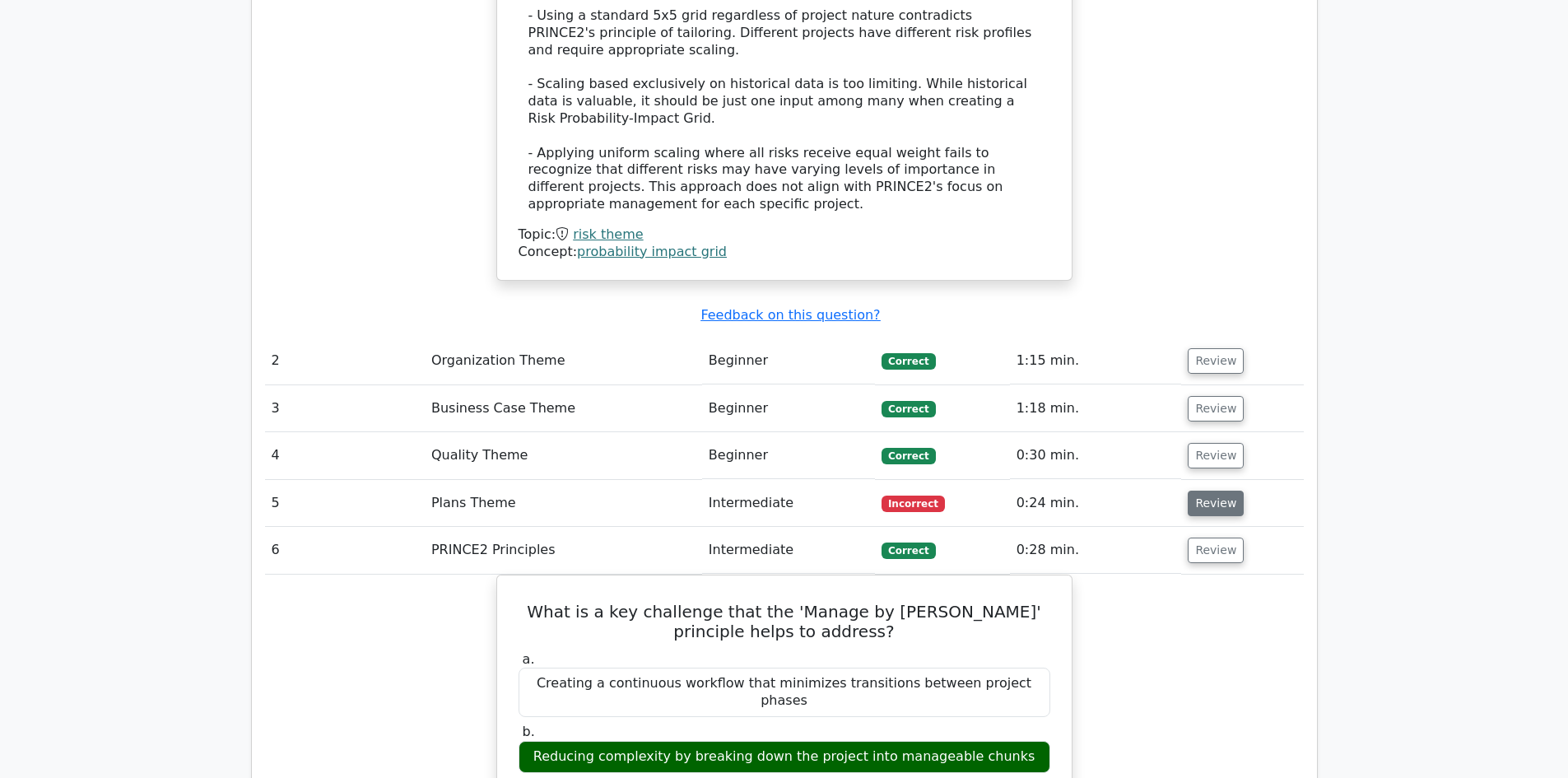
click at [1204, 491] on button "Review" at bounding box center [1215, 503] width 56 height 26
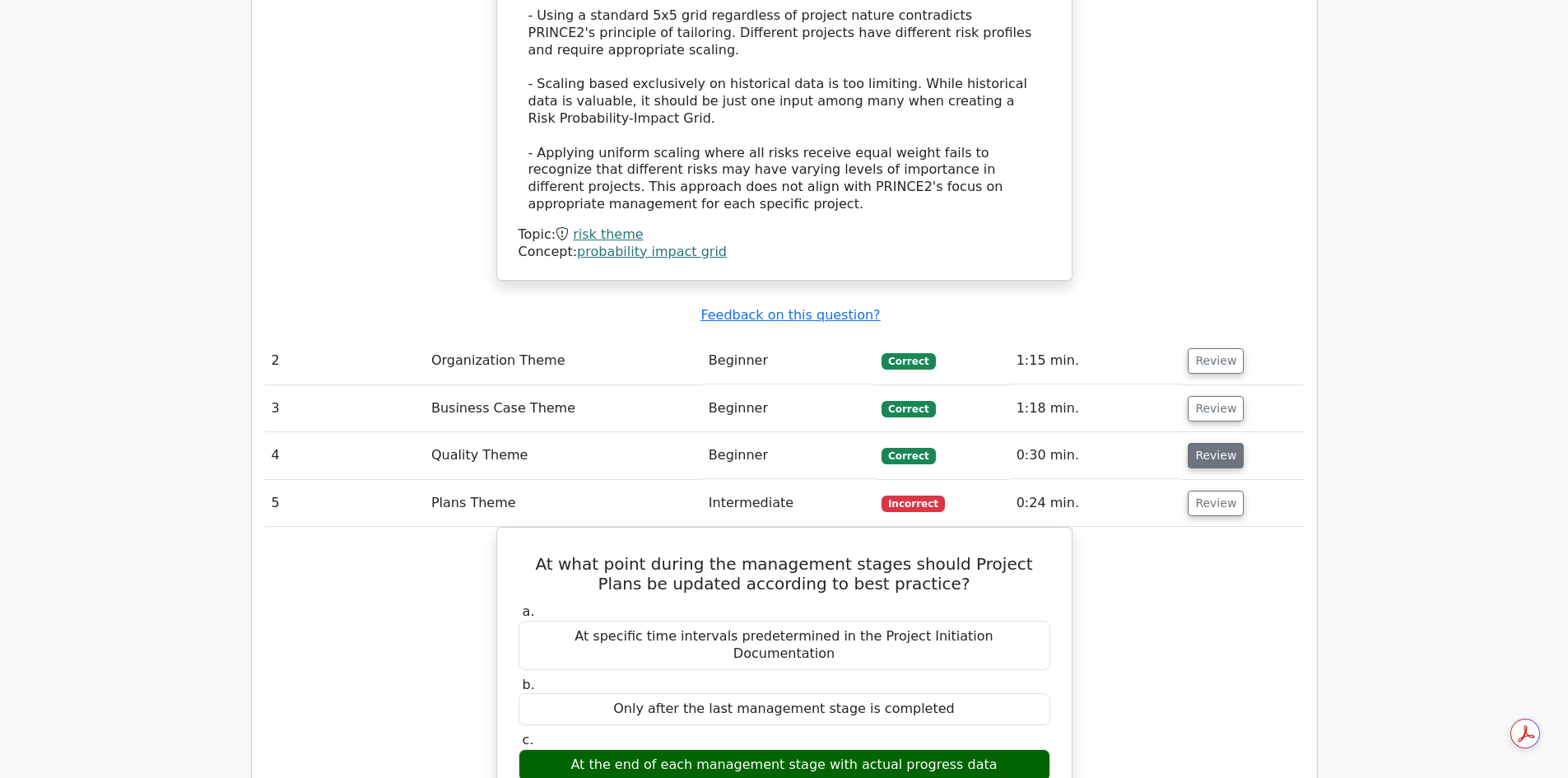
click at [1209, 443] on button "Review" at bounding box center [1215, 455] width 56 height 26
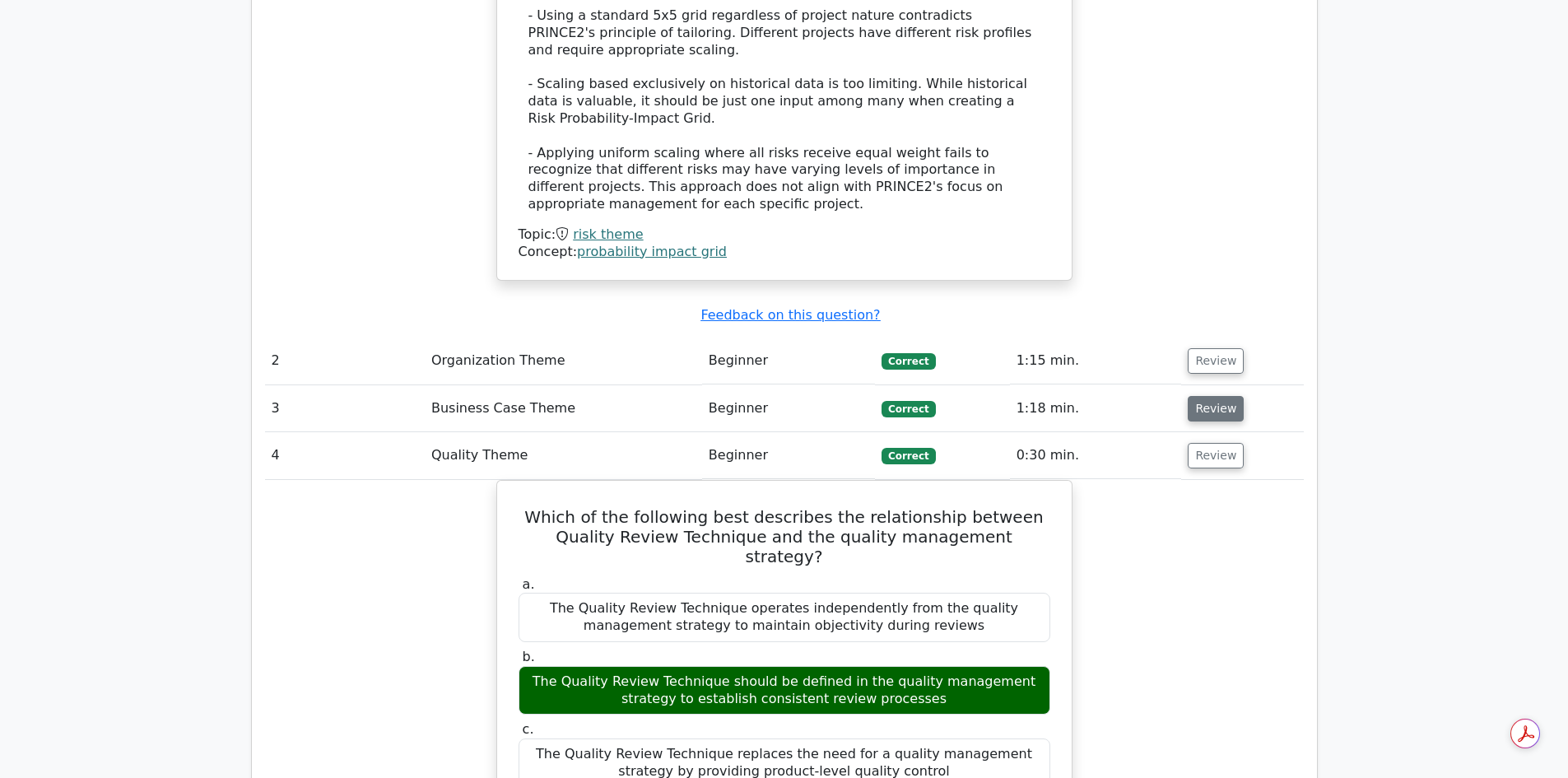
click at [1213, 396] on button "Review" at bounding box center [1215, 408] width 56 height 26
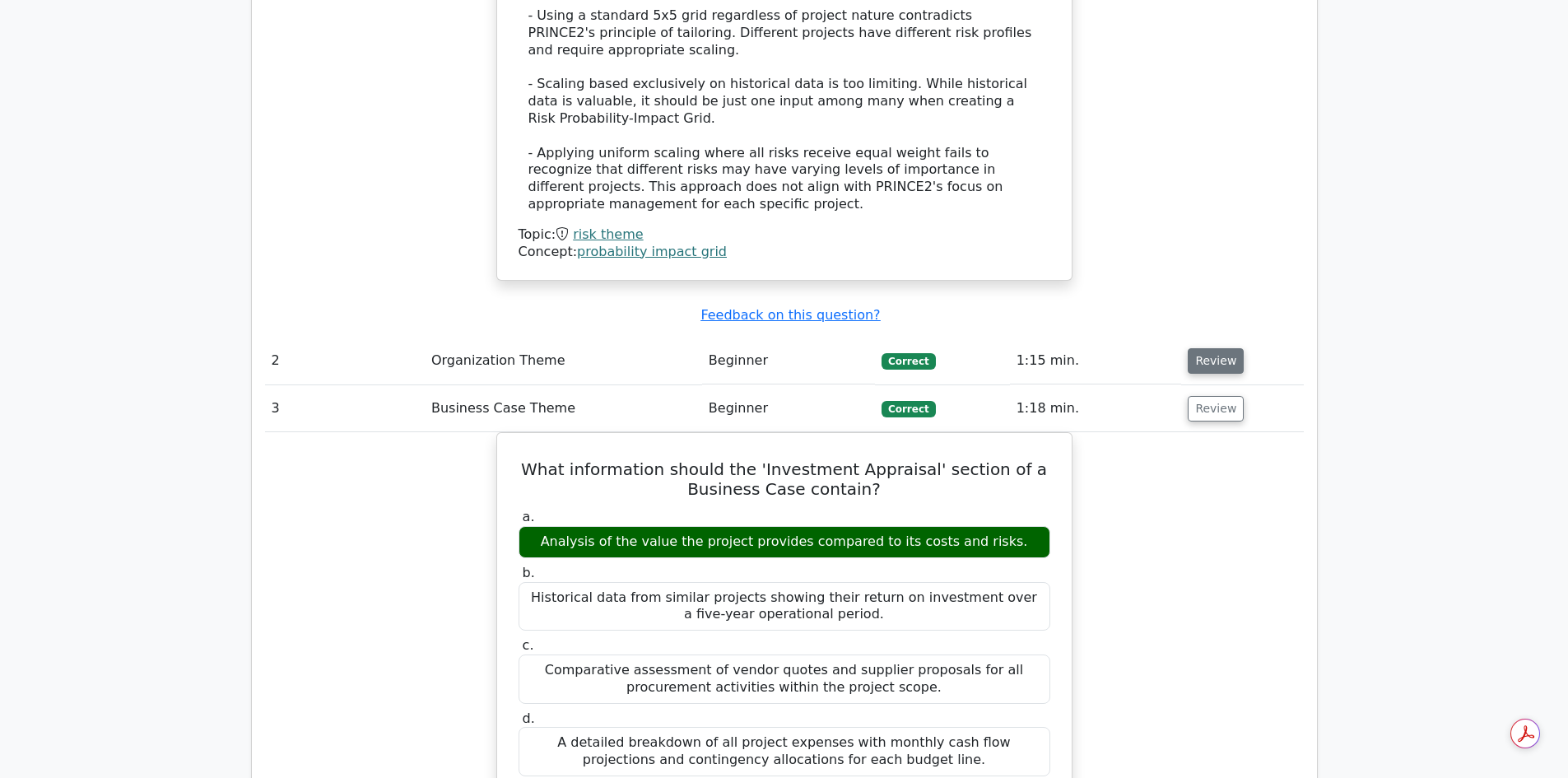
click at [1219, 348] on button "Review" at bounding box center [1215, 361] width 56 height 26
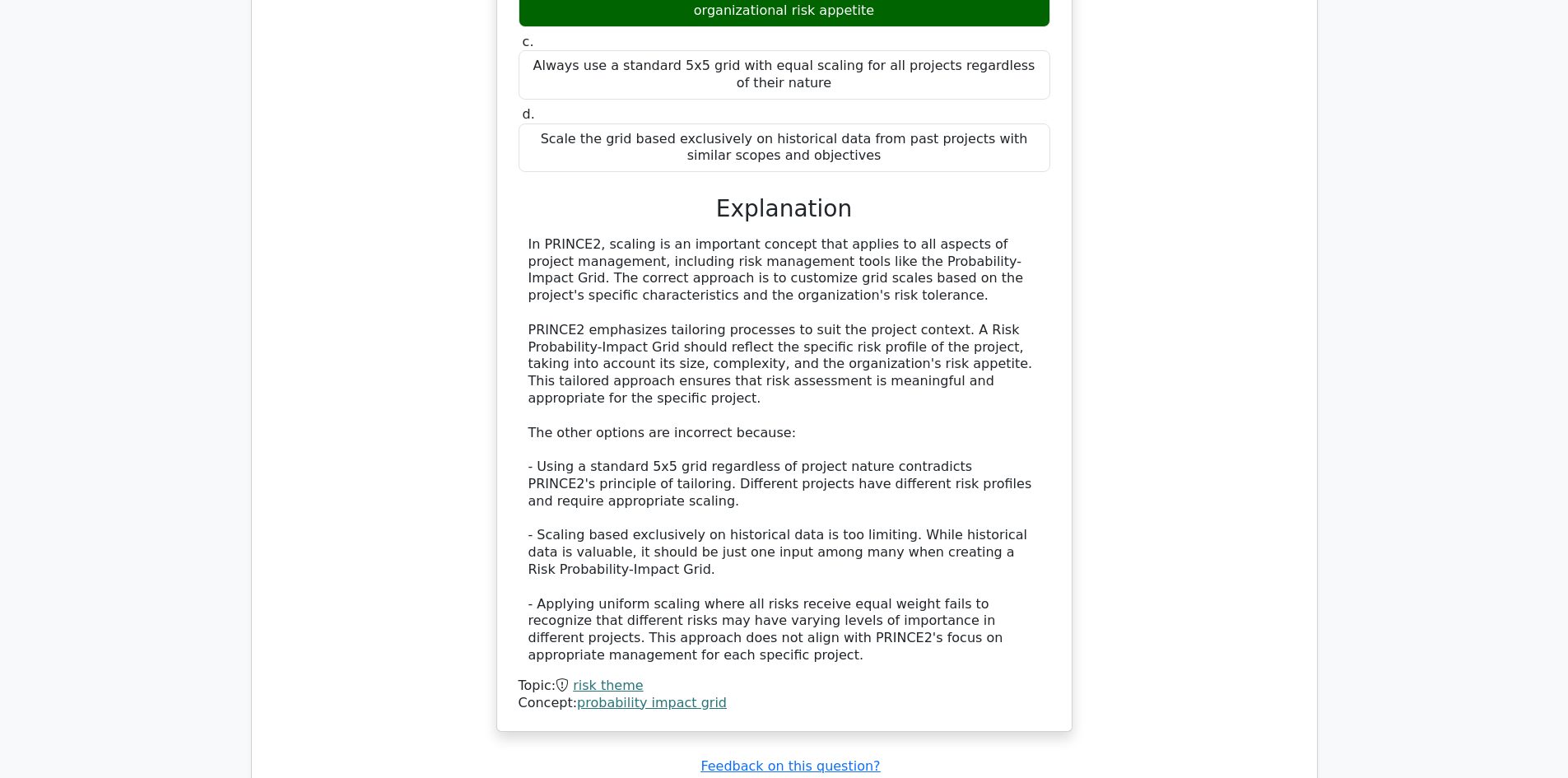
scroll to position [1482, 0]
